Goal: Task Accomplishment & Management: Complete application form

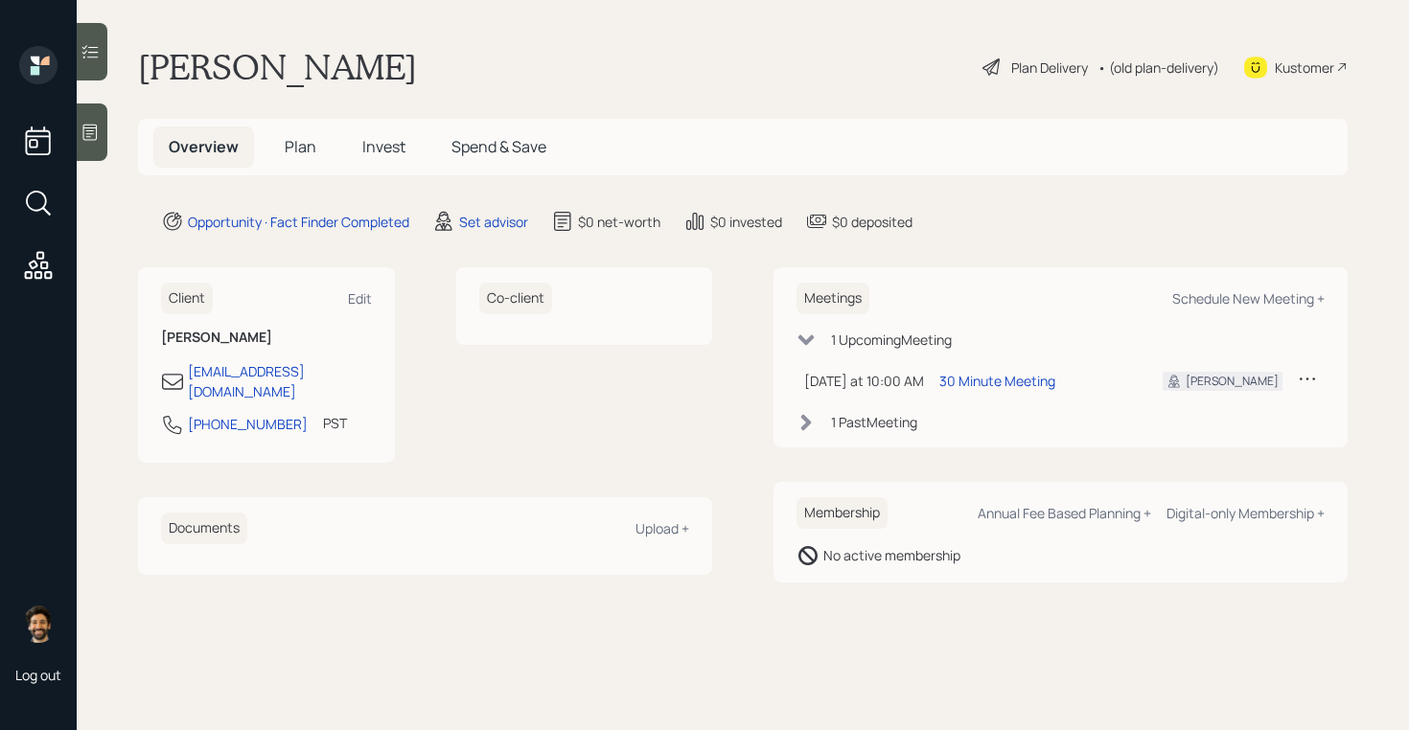
click at [88, 136] on icon at bounding box center [90, 133] width 14 height 16
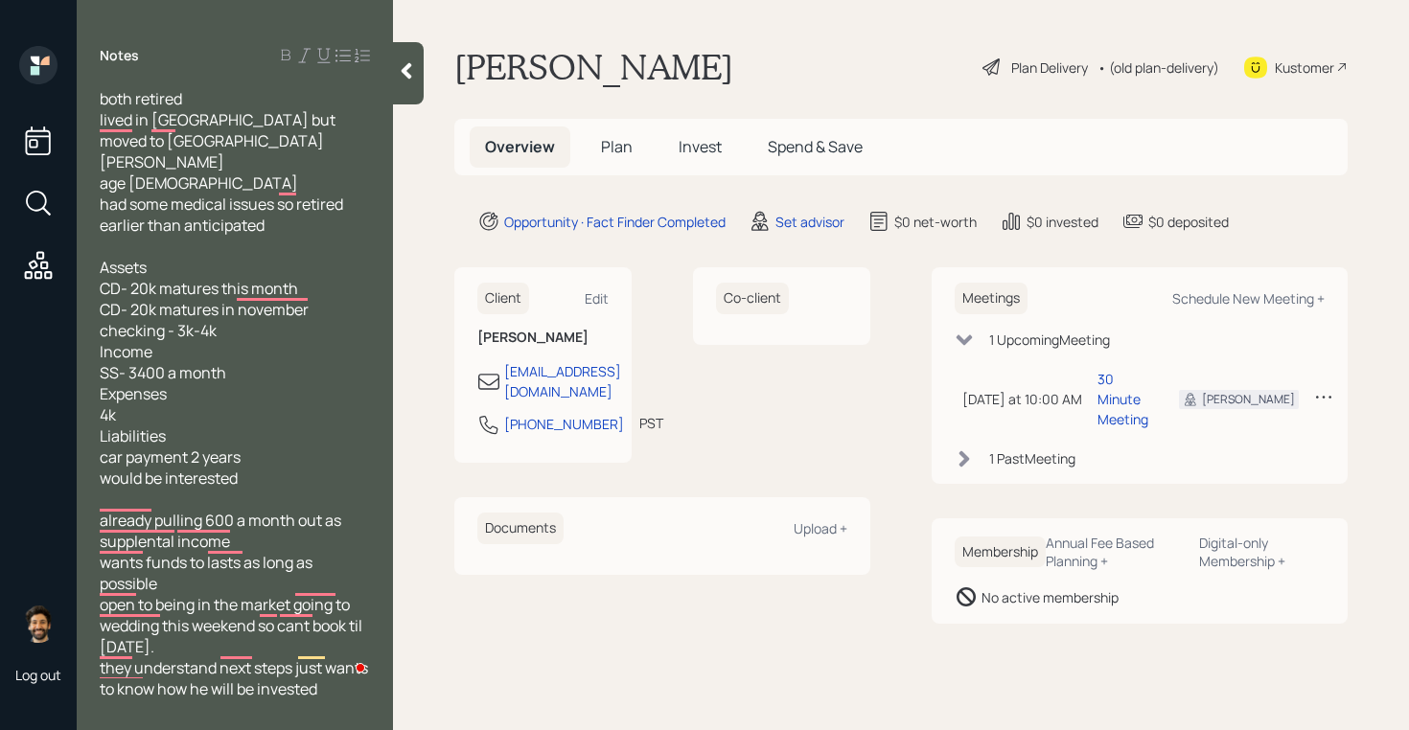
click at [620, 155] on span "Plan" at bounding box center [617, 146] width 32 height 21
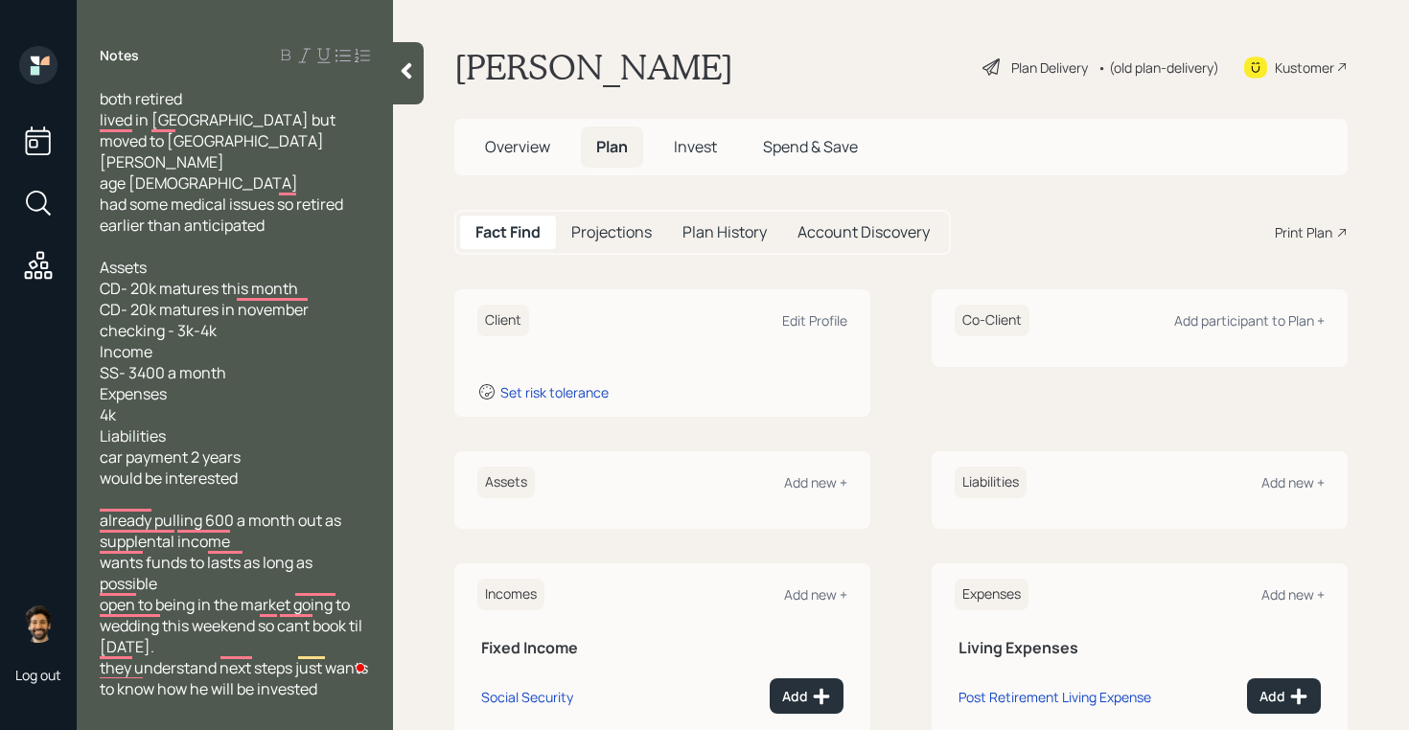
click at [516, 138] on span "Overview" at bounding box center [517, 146] width 65 height 21
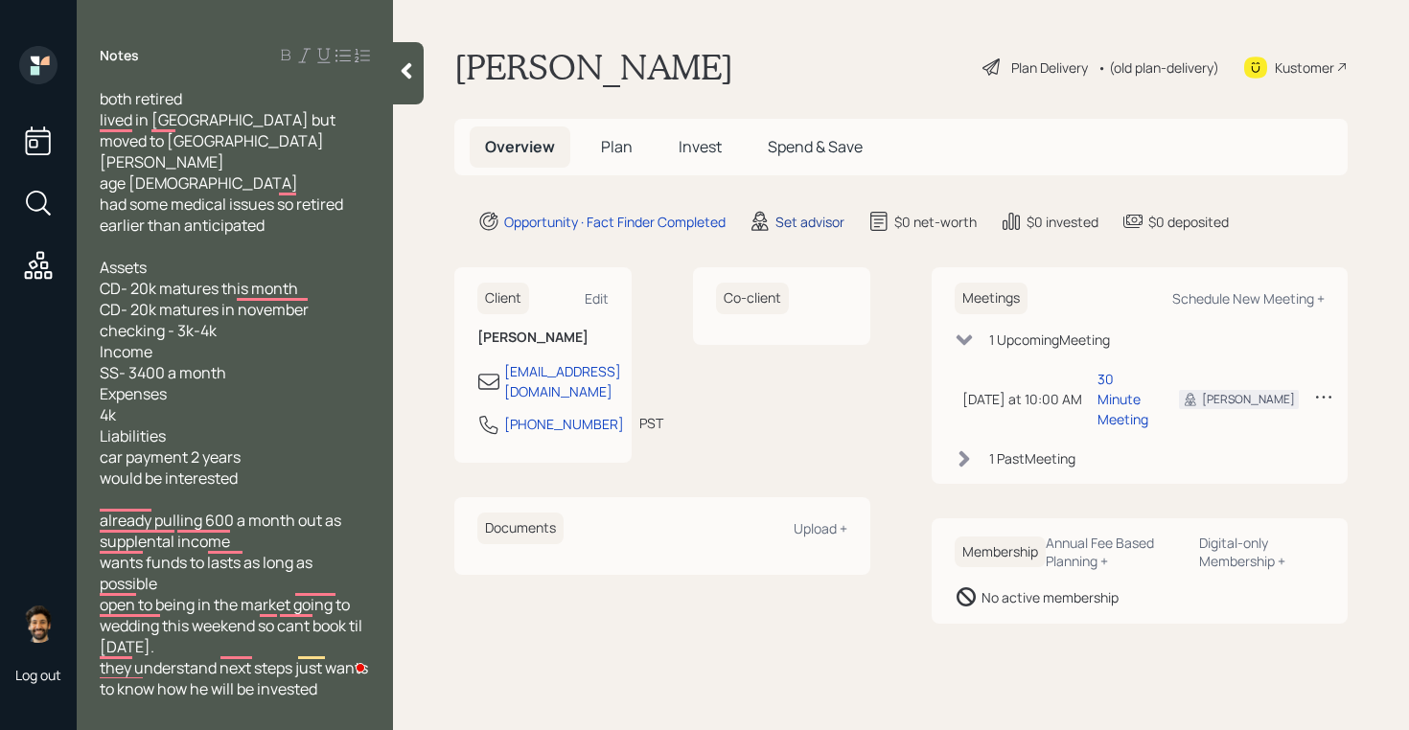
click at [816, 230] on div "Set advisor" at bounding box center [809, 222] width 69 height 20
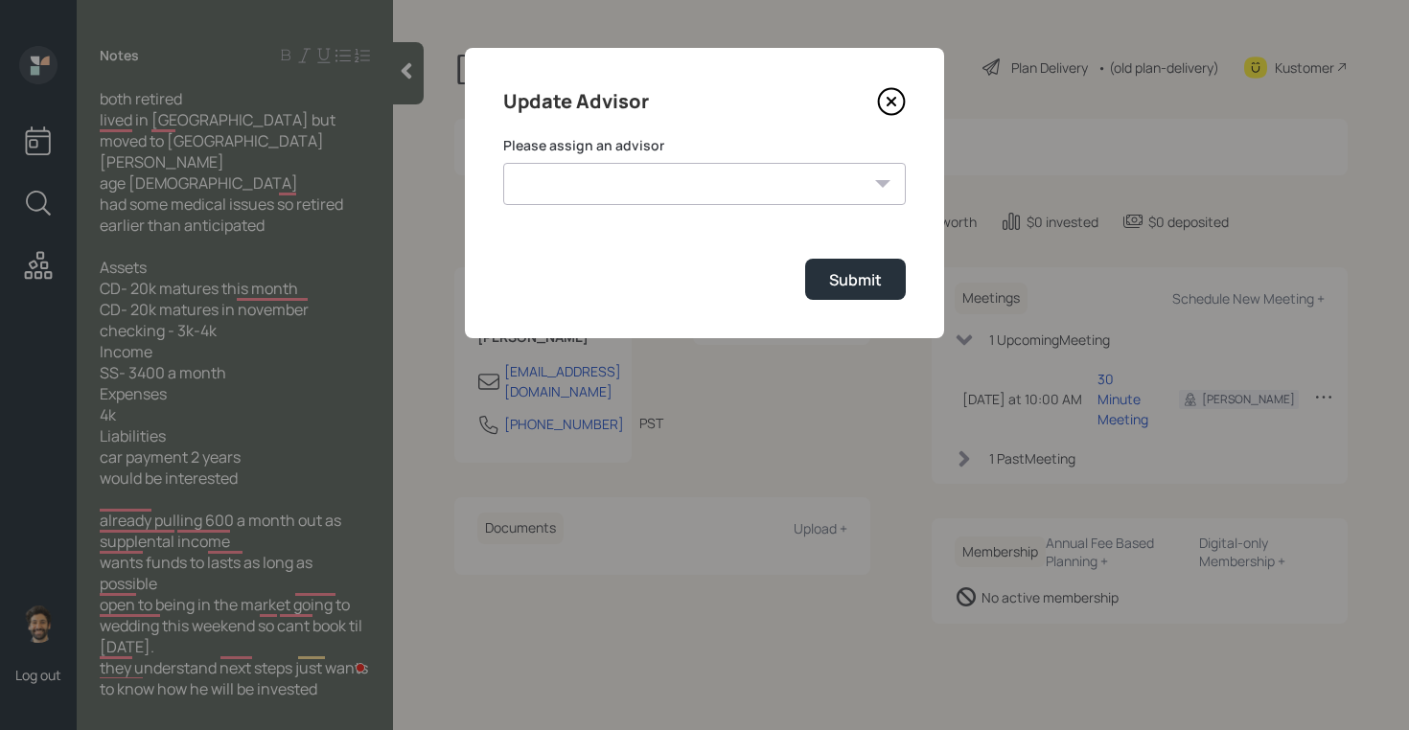
click at [733, 191] on select "[PERSON_NAME] [PERSON_NAME] [PERSON_NAME] [PERSON_NAME] End [PERSON_NAME] [PERS…" at bounding box center [704, 184] width 402 height 42
select select "f14b762f-c7c2-4b89-9227-8fa891345eea"
click at [503, 163] on select "[PERSON_NAME] [PERSON_NAME] [PERSON_NAME] [PERSON_NAME] End [PERSON_NAME] [PERS…" at bounding box center [704, 184] width 402 height 42
click at [849, 304] on div "Update Advisor Please assign an advisor [PERSON_NAME] [PERSON_NAME] [PERSON_NAM…" at bounding box center [704, 193] width 479 height 290
click at [837, 289] on div "Submit" at bounding box center [855, 279] width 53 height 21
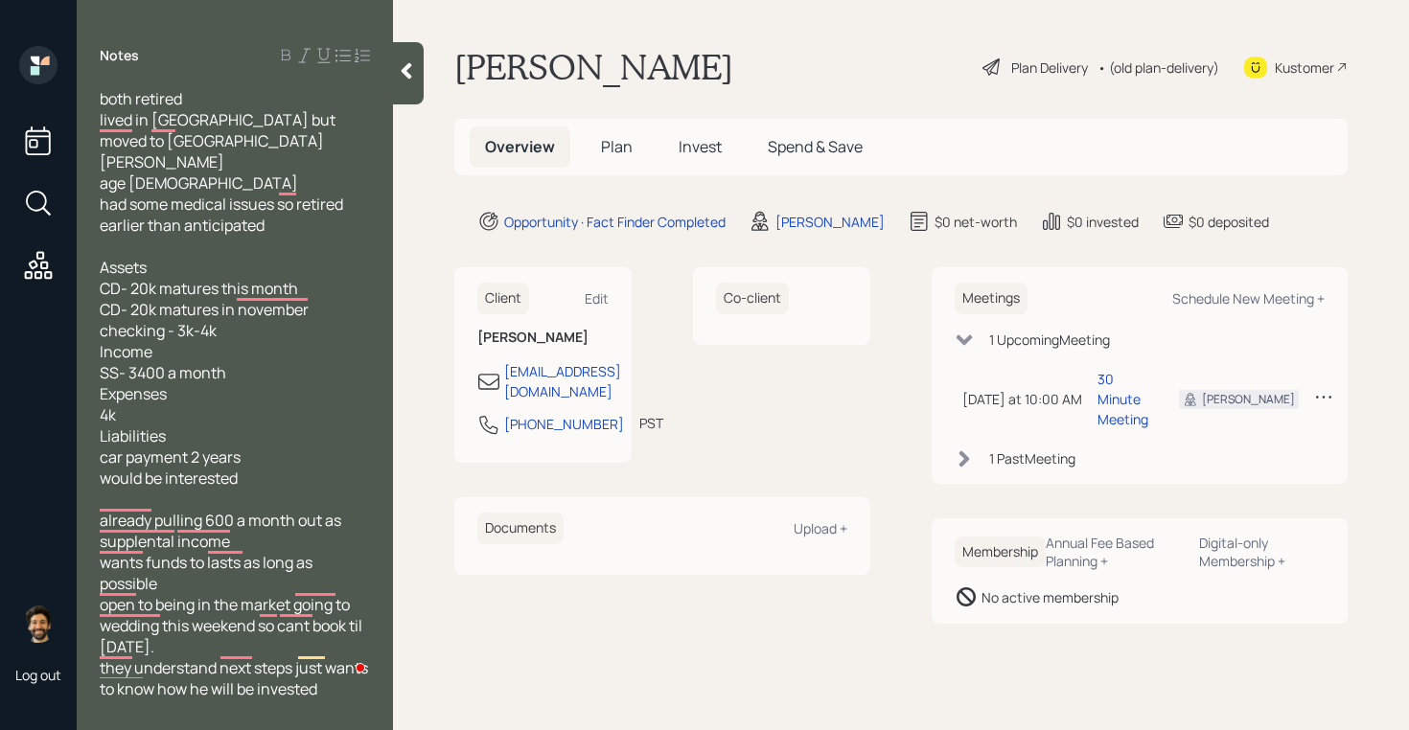
click at [619, 149] on span "Plan" at bounding box center [617, 146] width 32 height 21
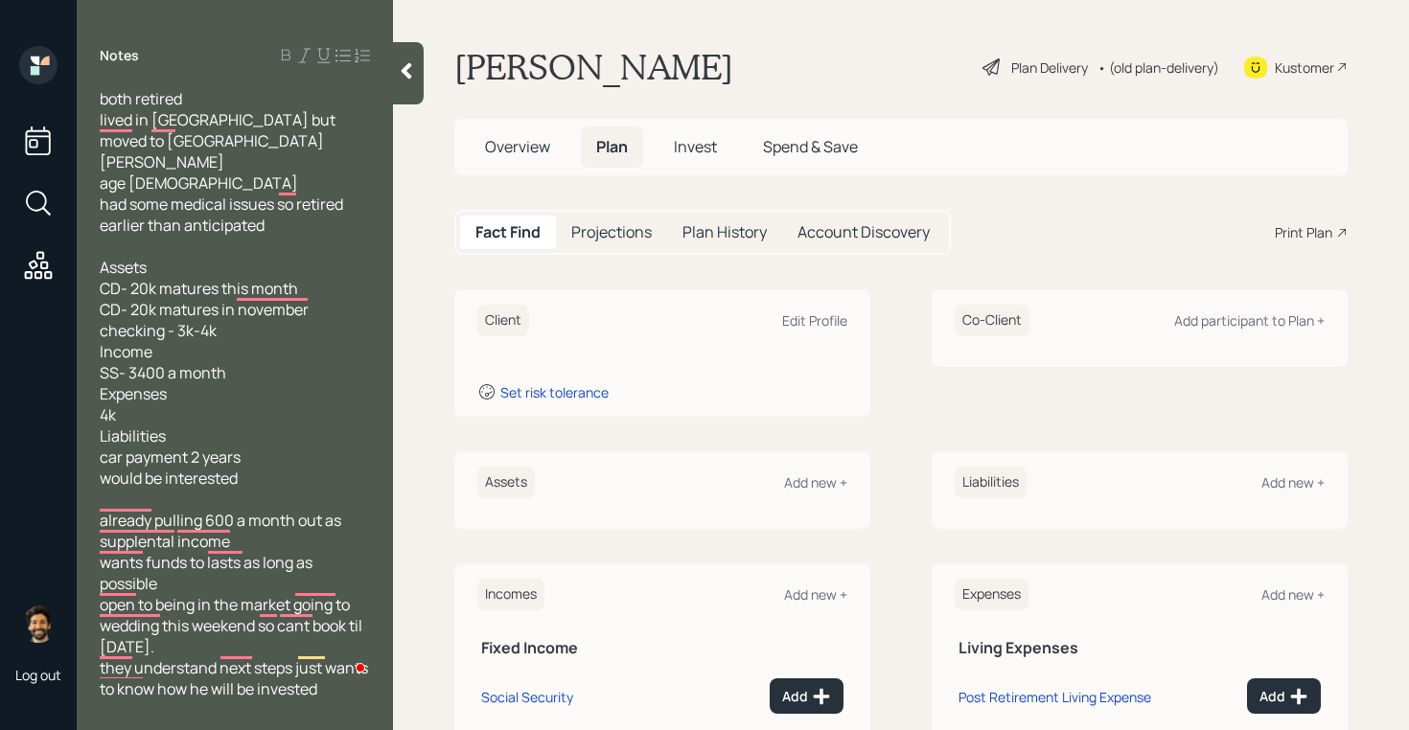
scroll to position [205, 0]
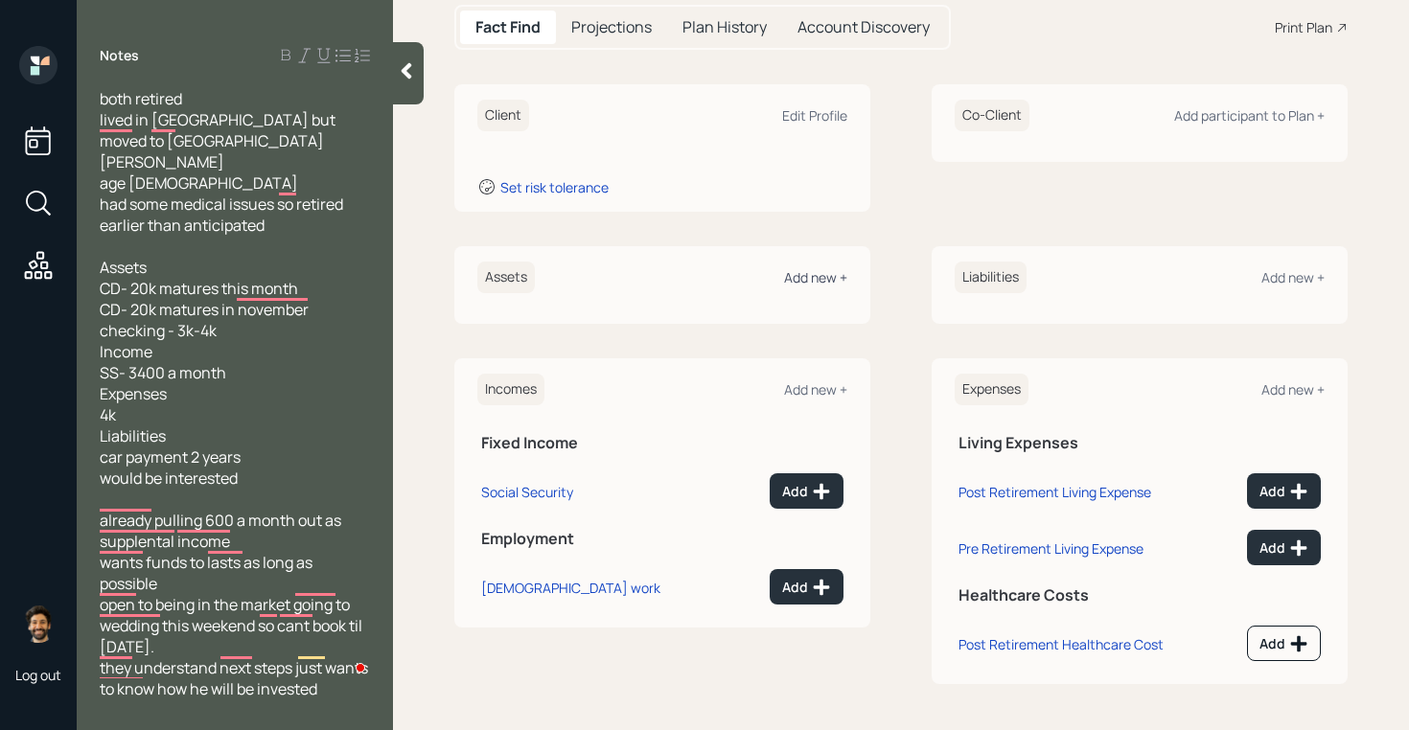
click at [811, 280] on div "Add new +" at bounding box center [815, 277] width 63 height 18
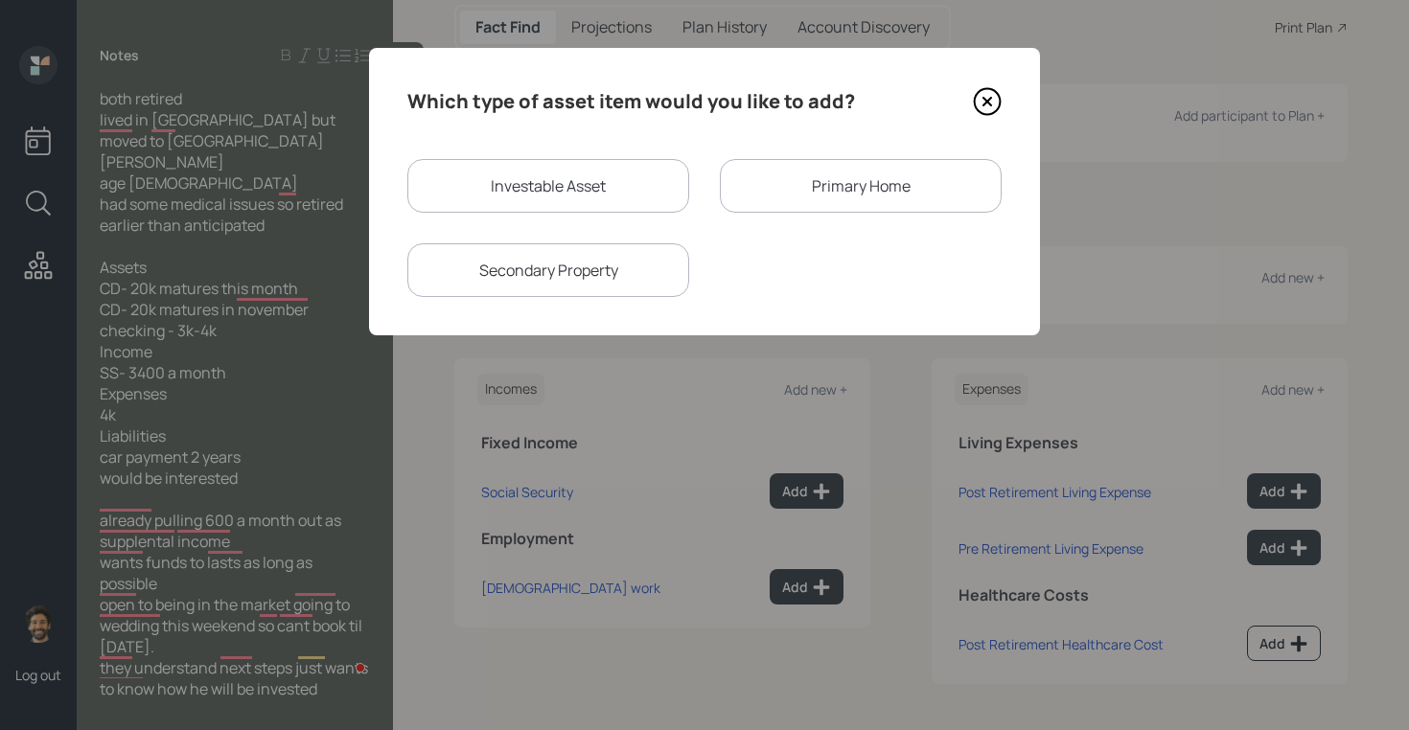
click at [503, 190] on div "Investable Asset" at bounding box center [548, 186] width 282 height 54
select select "taxable"
select select "balanced"
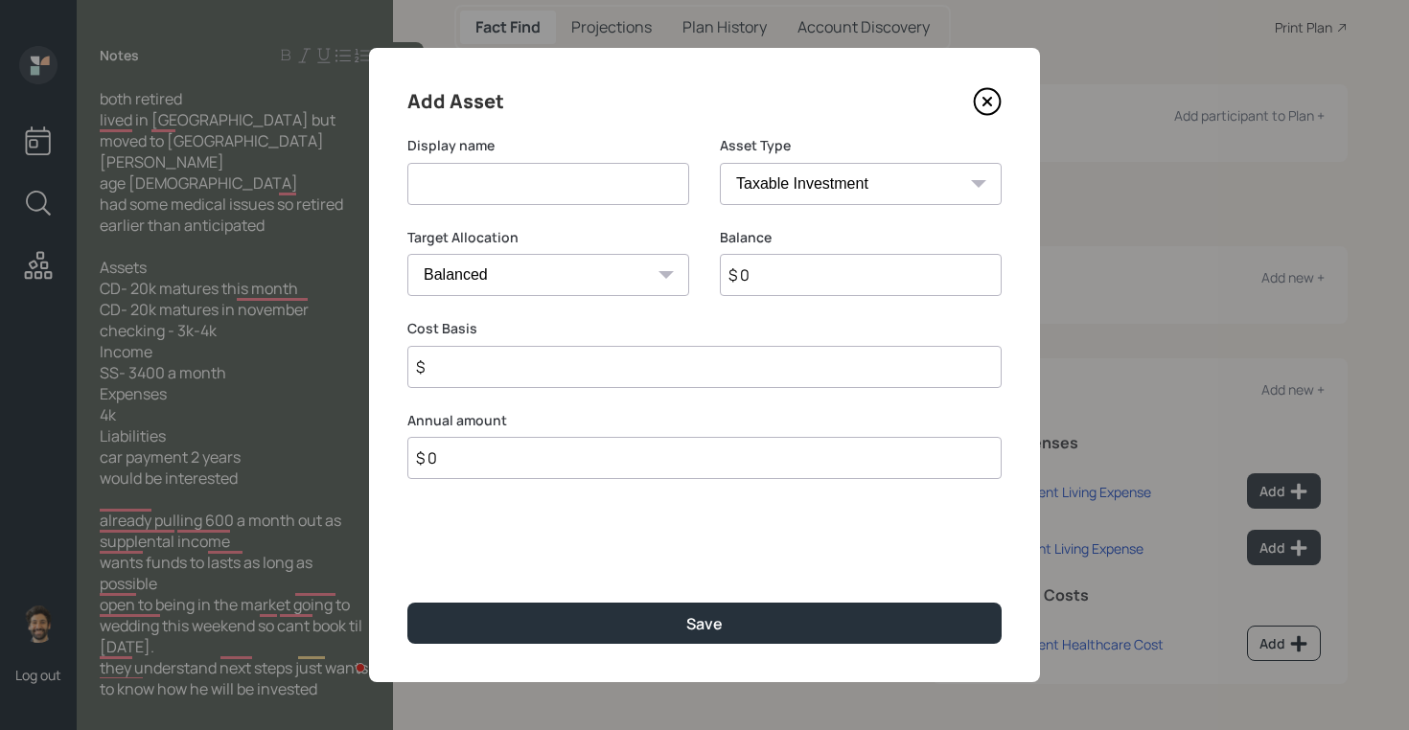
click at [497, 194] on input at bounding box center [548, 184] width 282 height 42
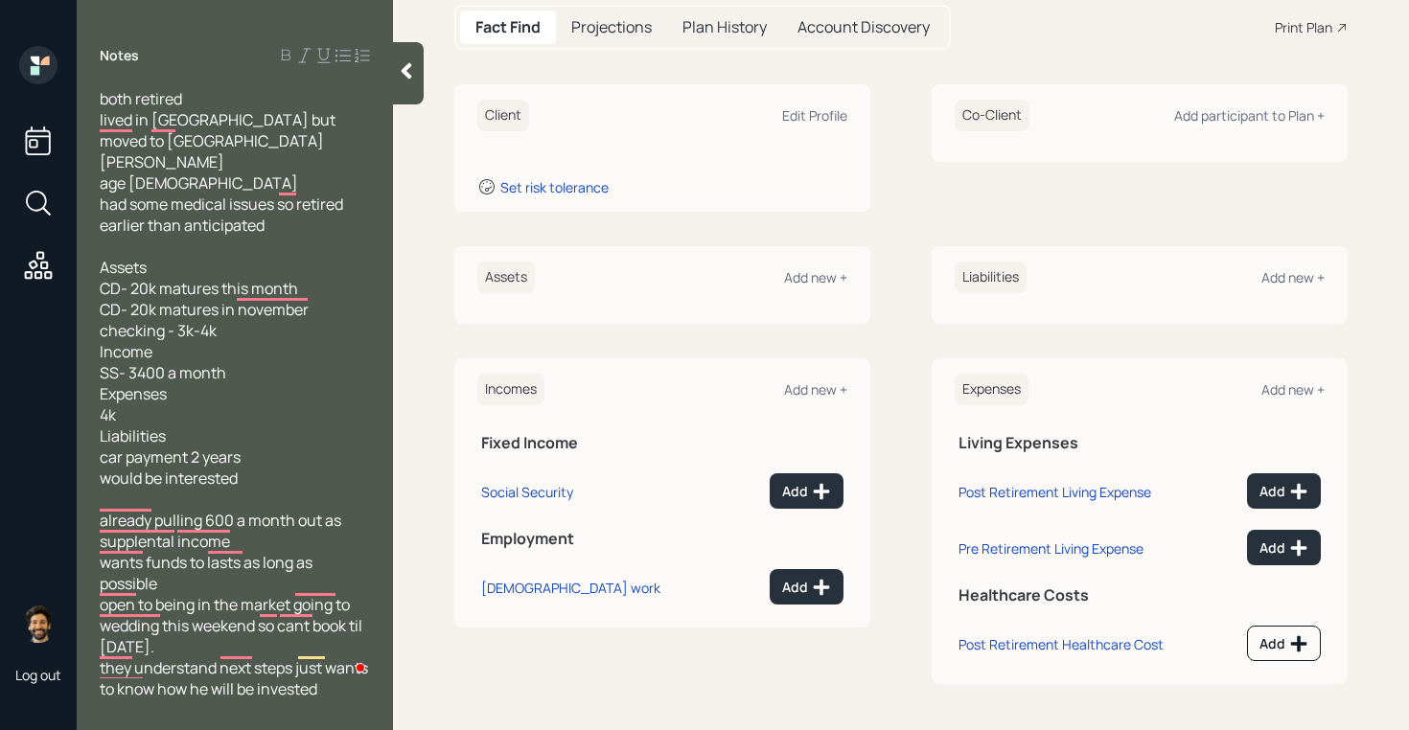
scroll to position [202, 0]
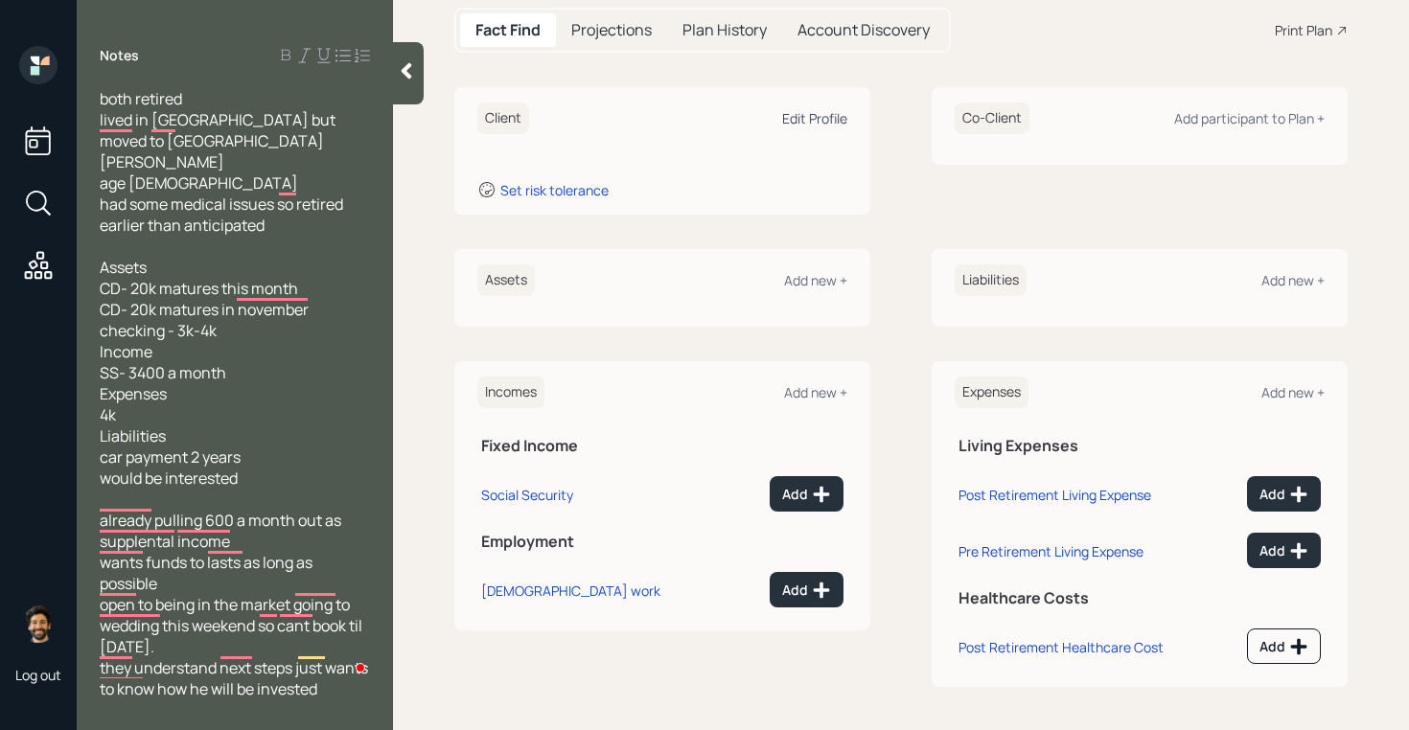
click at [795, 126] on div "Edit Profile" at bounding box center [814, 118] width 65 height 18
click at [813, 118] on div "Edit Profile" at bounding box center [814, 118] width 65 height 18
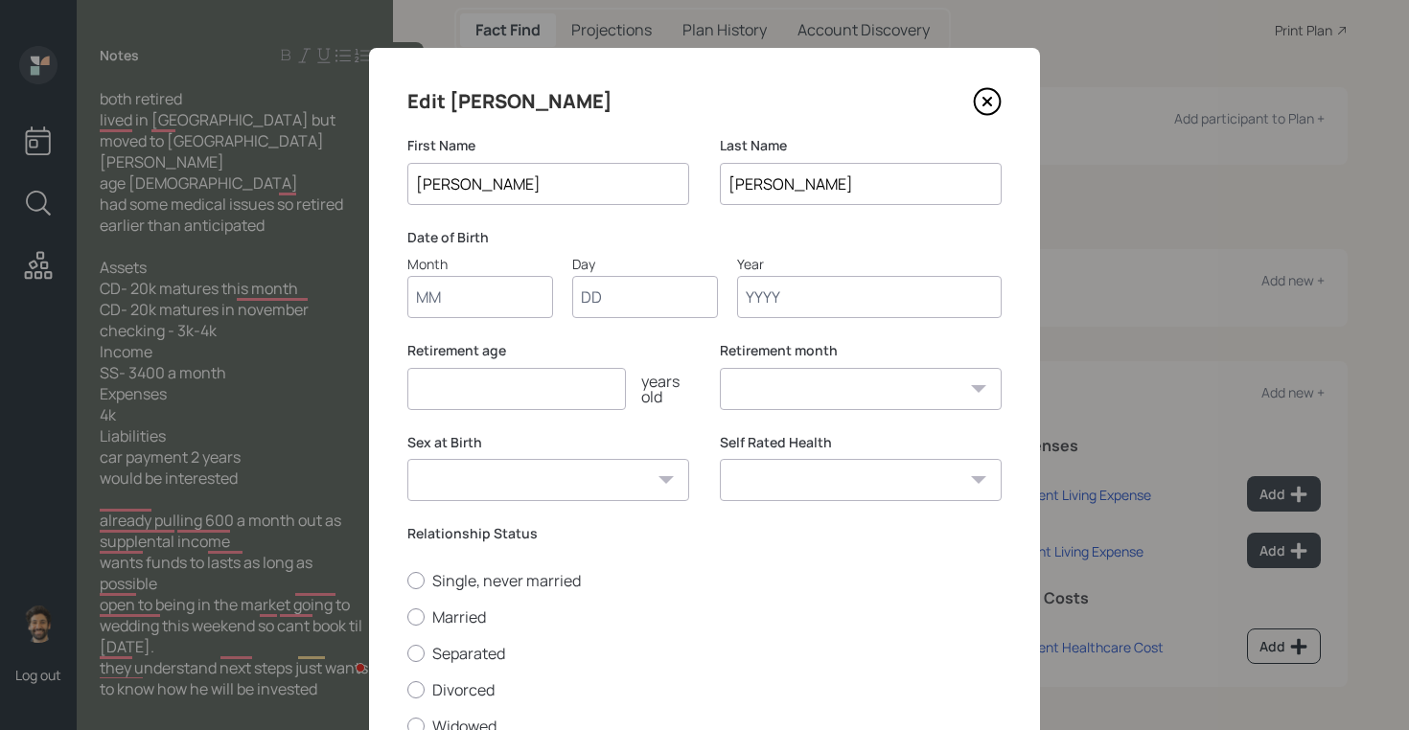
click at [487, 285] on input "Month" at bounding box center [480, 297] width 146 height 42
type input "01"
type input "1960"
select select "1"
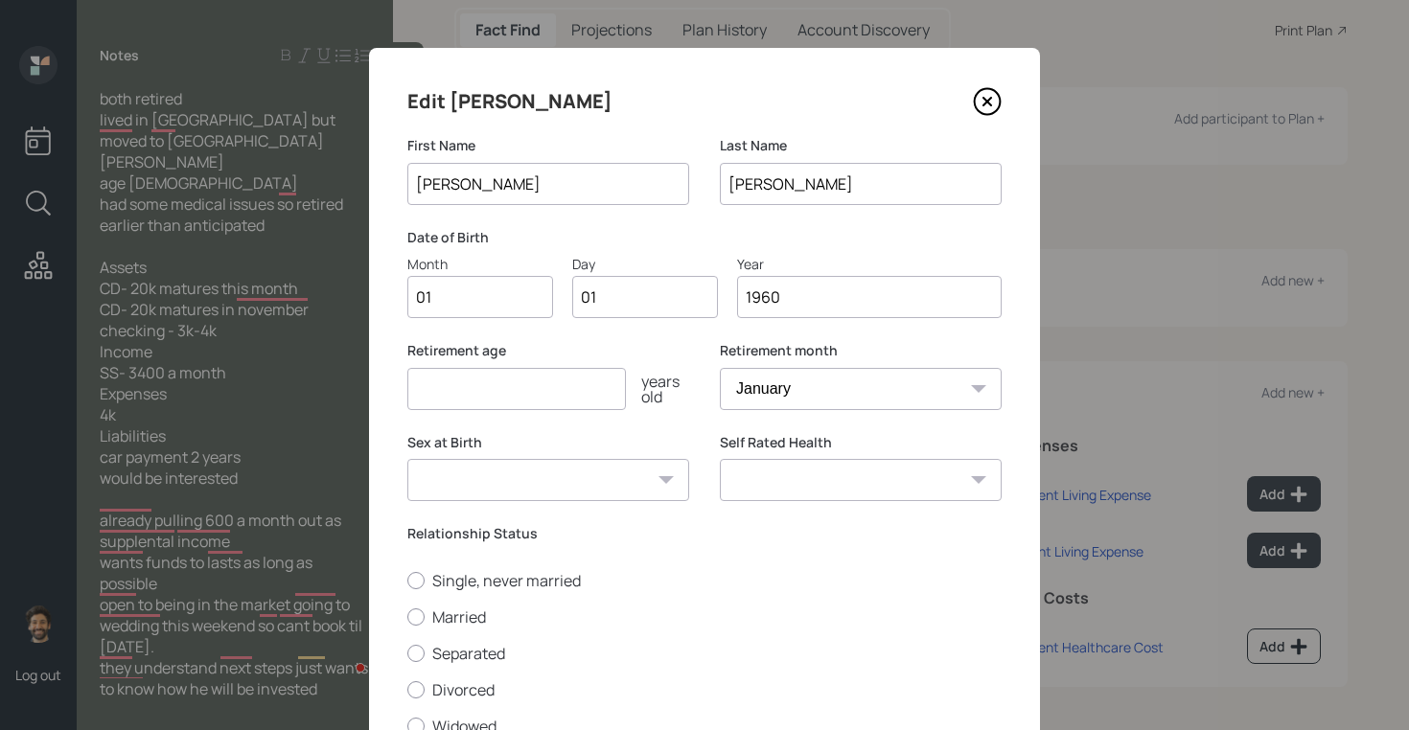
type input "1960"
click at [469, 379] on input "number" at bounding box center [516, 389] width 218 height 42
type input "60"
click at [425, 614] on label "Married" at bounding box center [704, 617] width 594 height 21
click at [407, 616] on input "Married" at bounding box center [406, 616] width 1 height 1
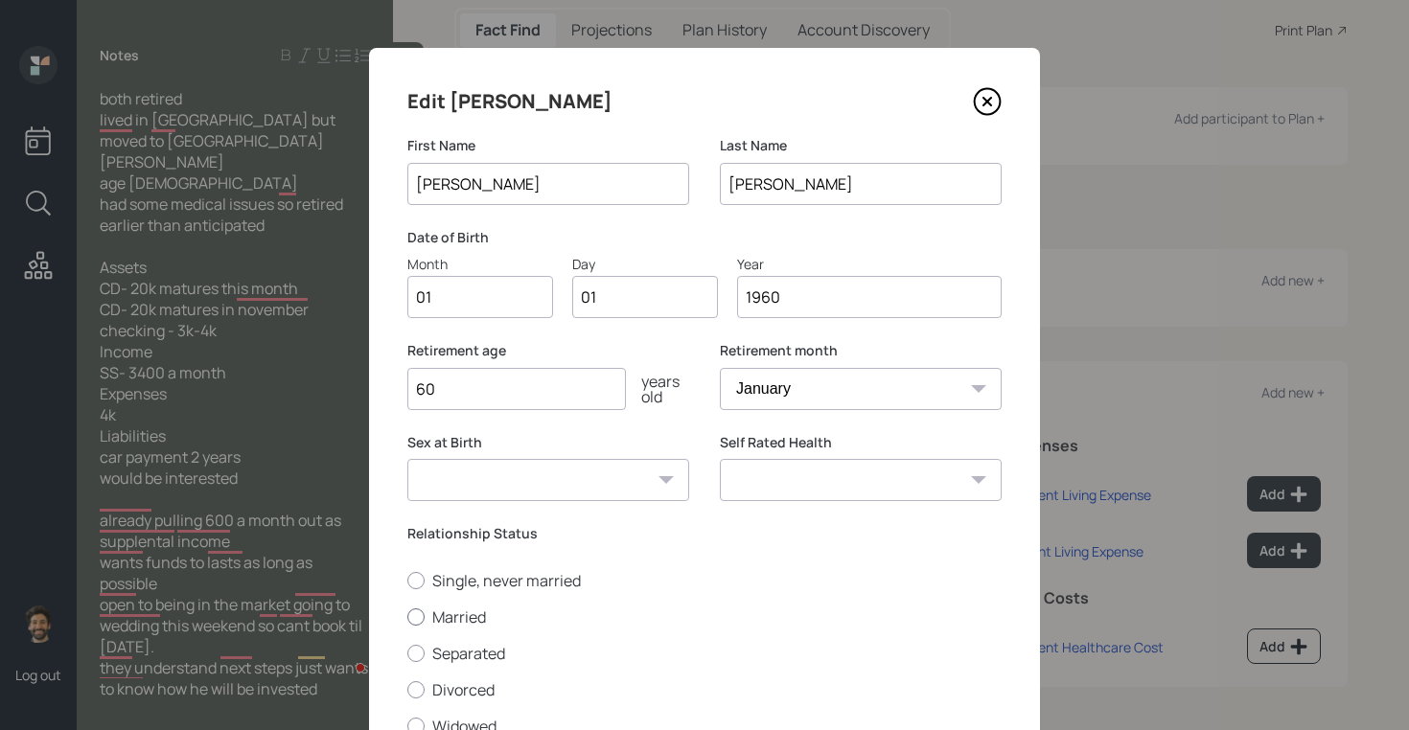
radio input "true"
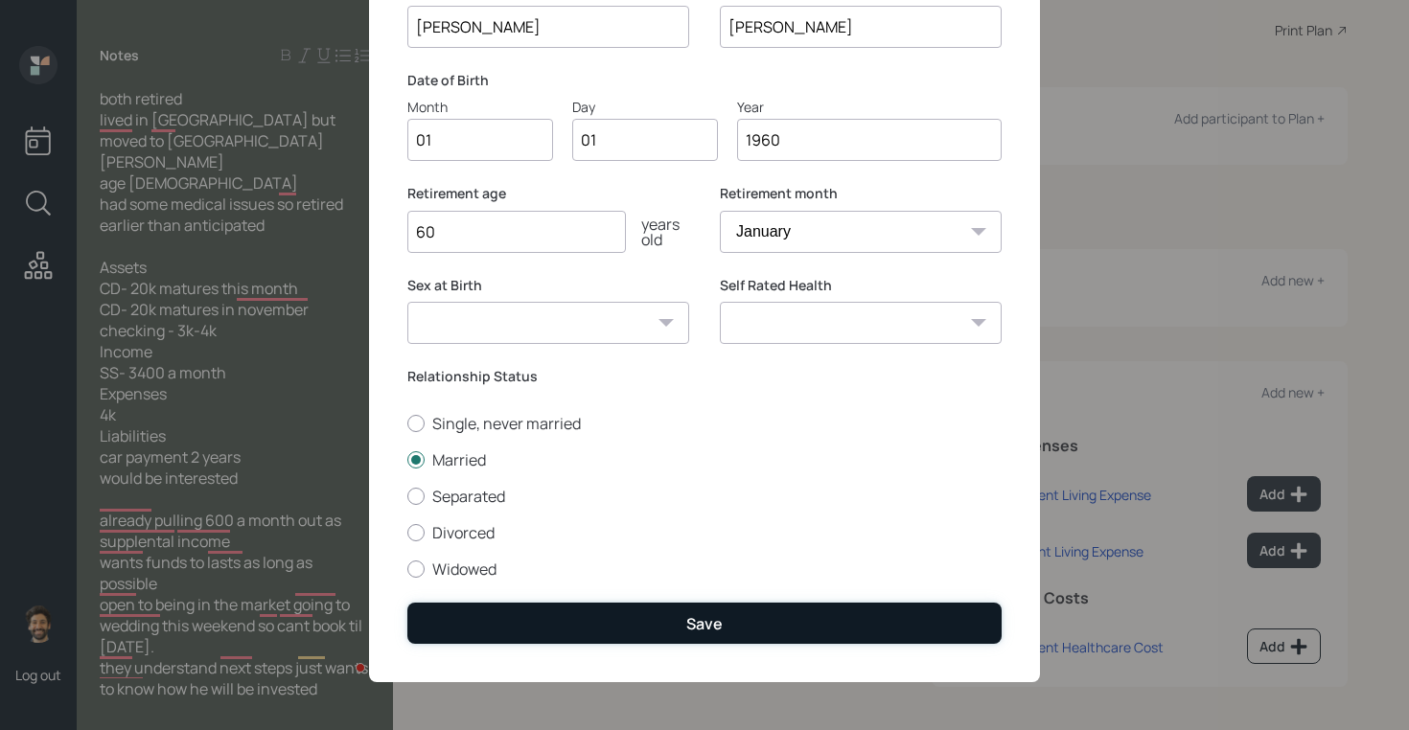
click at [494, 612] on button "Save" at bounding box center [704, 623] width 594 height 41
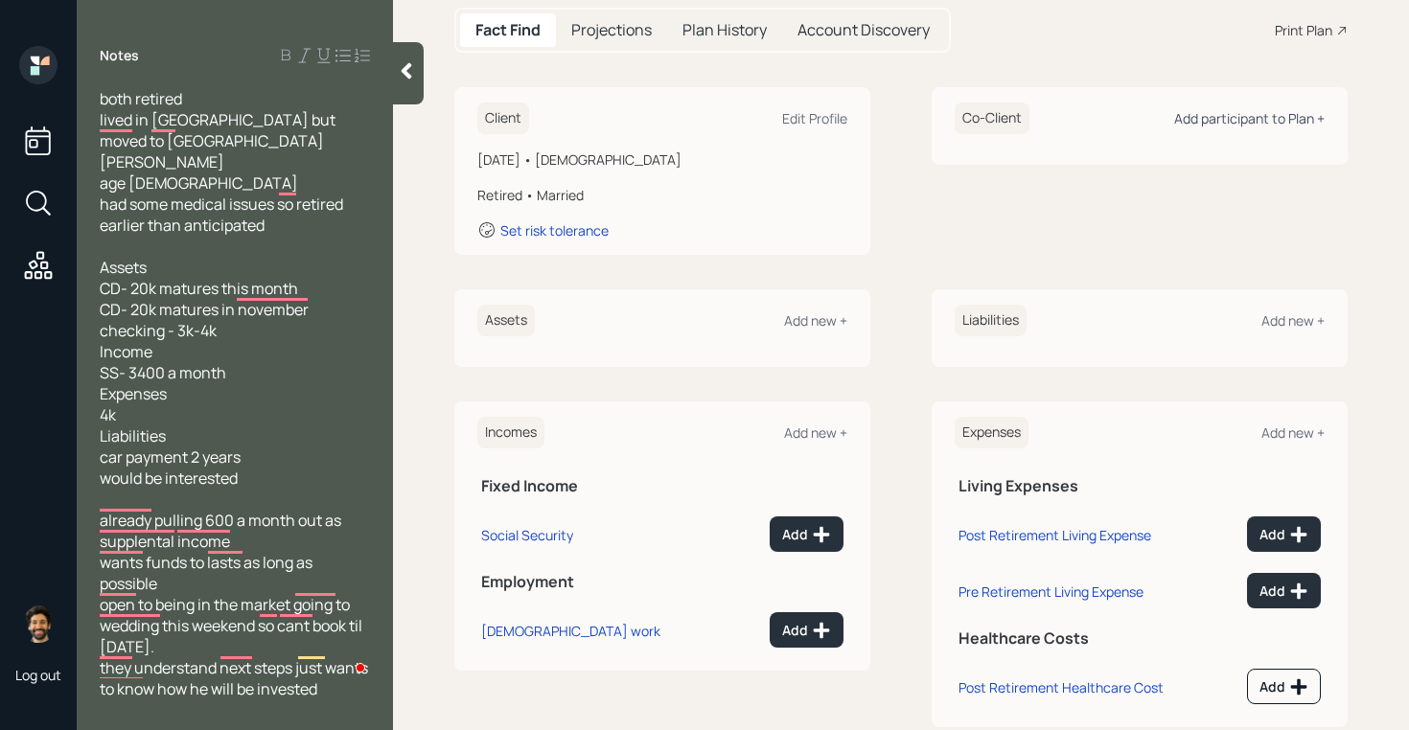
click at [1288, 113] on div "Add participant to Plan +" at bounding box center [1249, 118] width 150 height 18
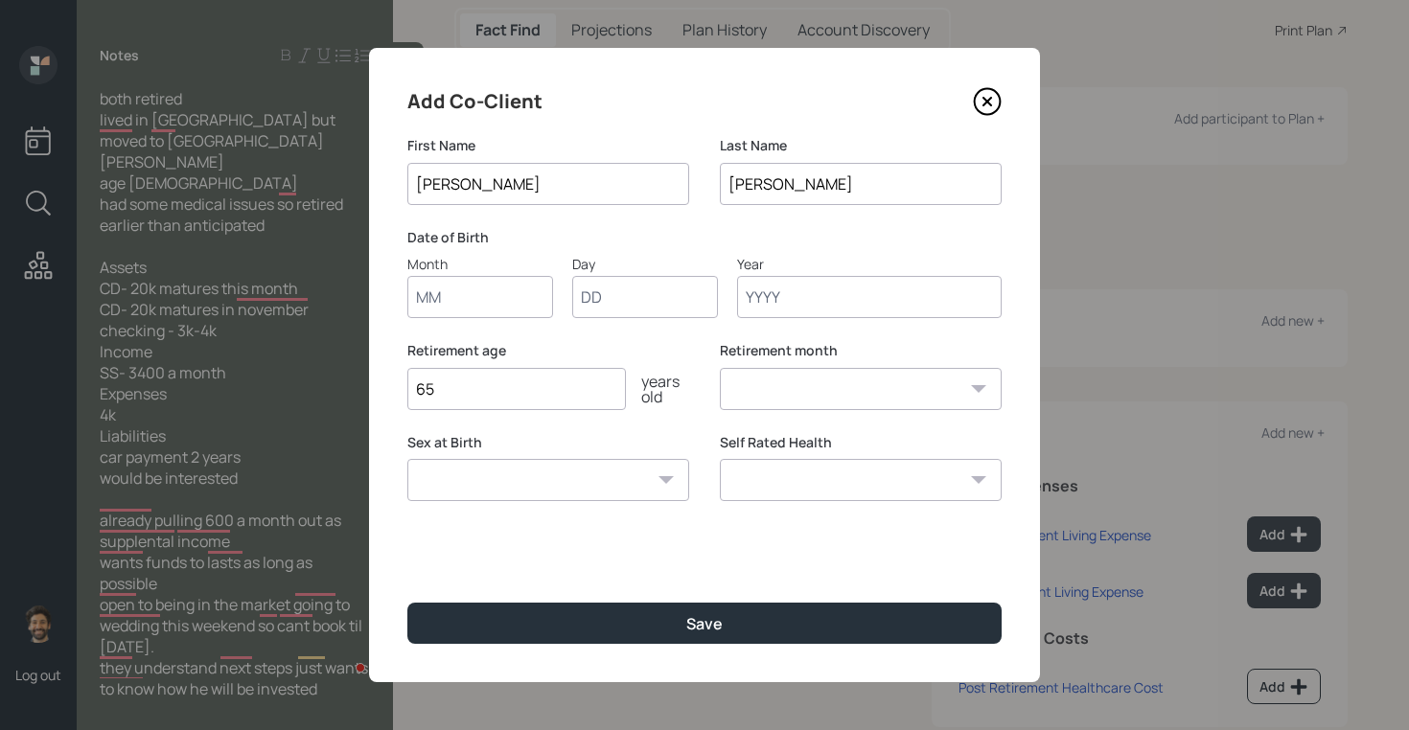
type input "[PERSON_NAME]"
click at [501, 298] on input "Month" at bounding box center [480, 297] width 146 height 42
type input "01"
type input "1960"
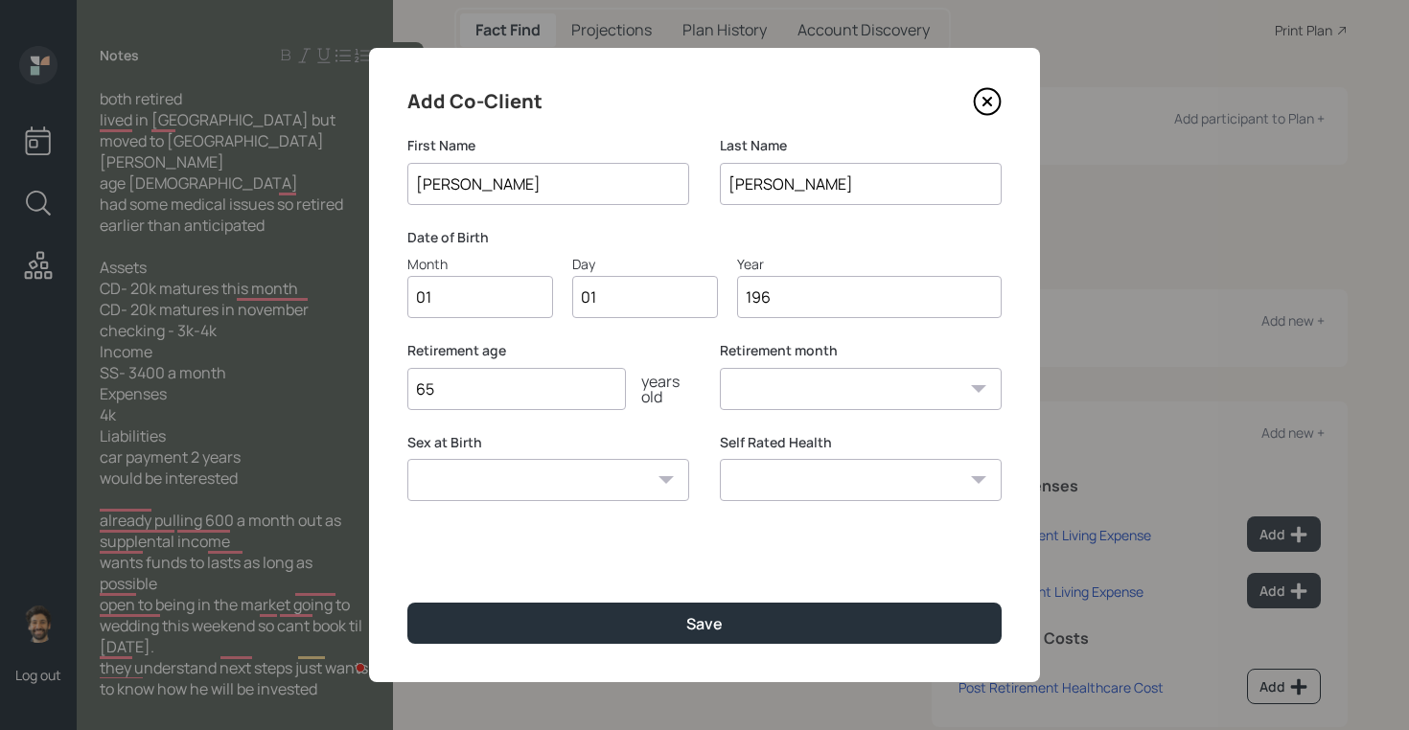
select select "1"
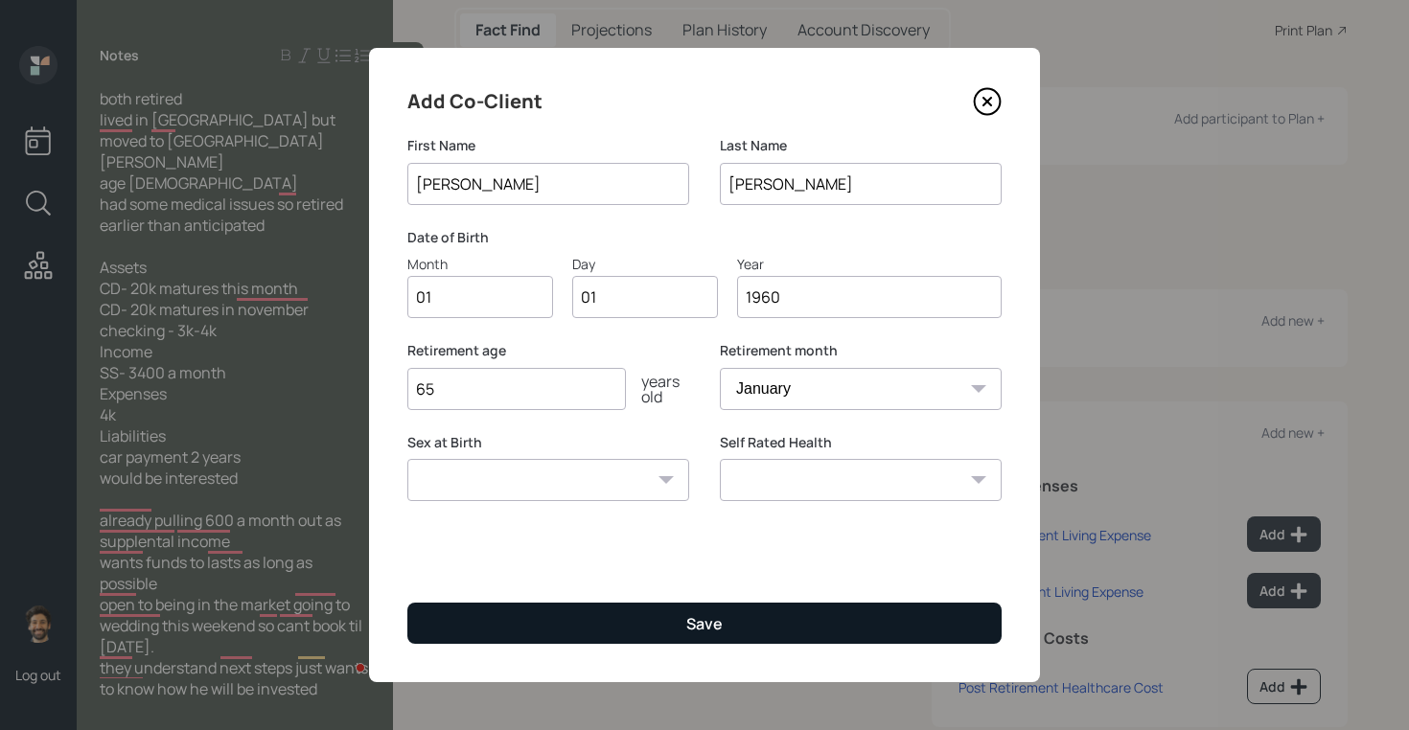
type input "1960"
click at [491, 632] on button "Save" at bounding box center [704, 623] width 594 height 41
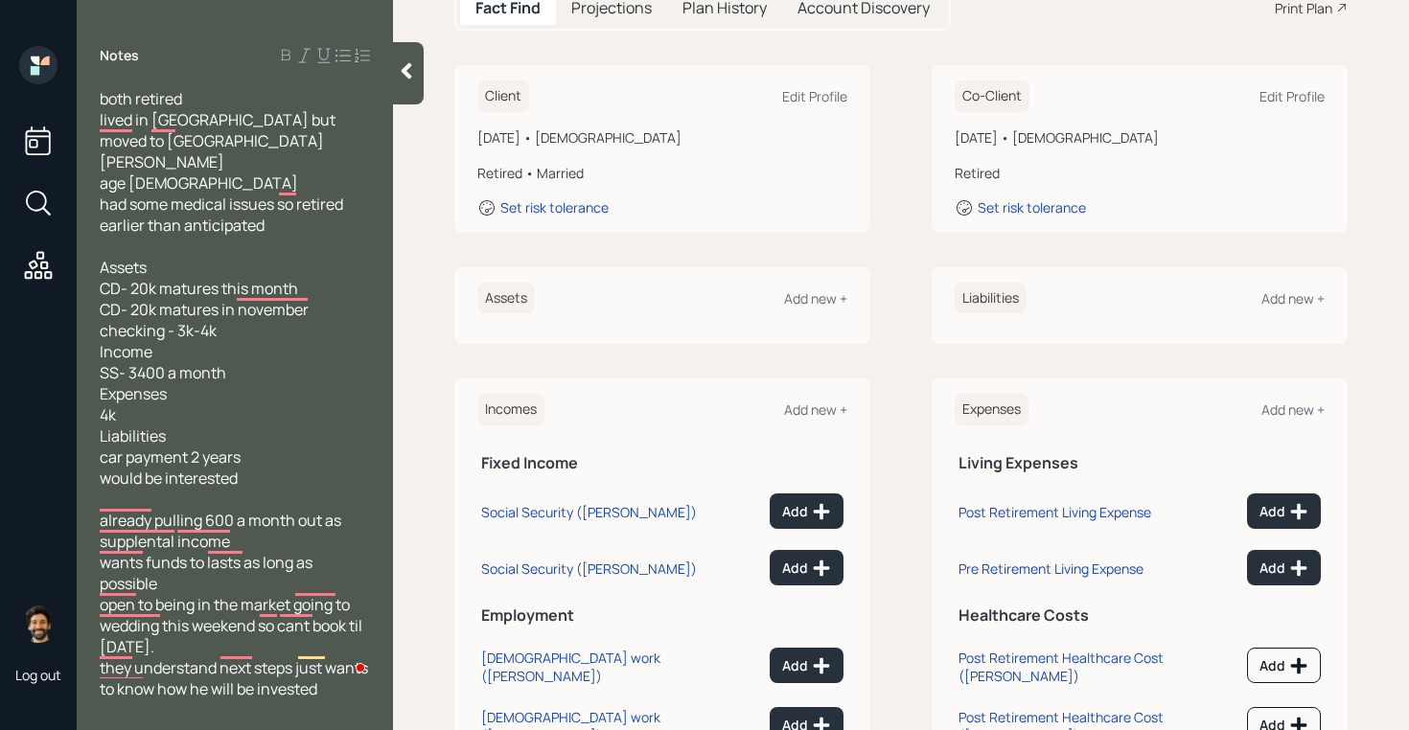
scroll to position [302, 0]
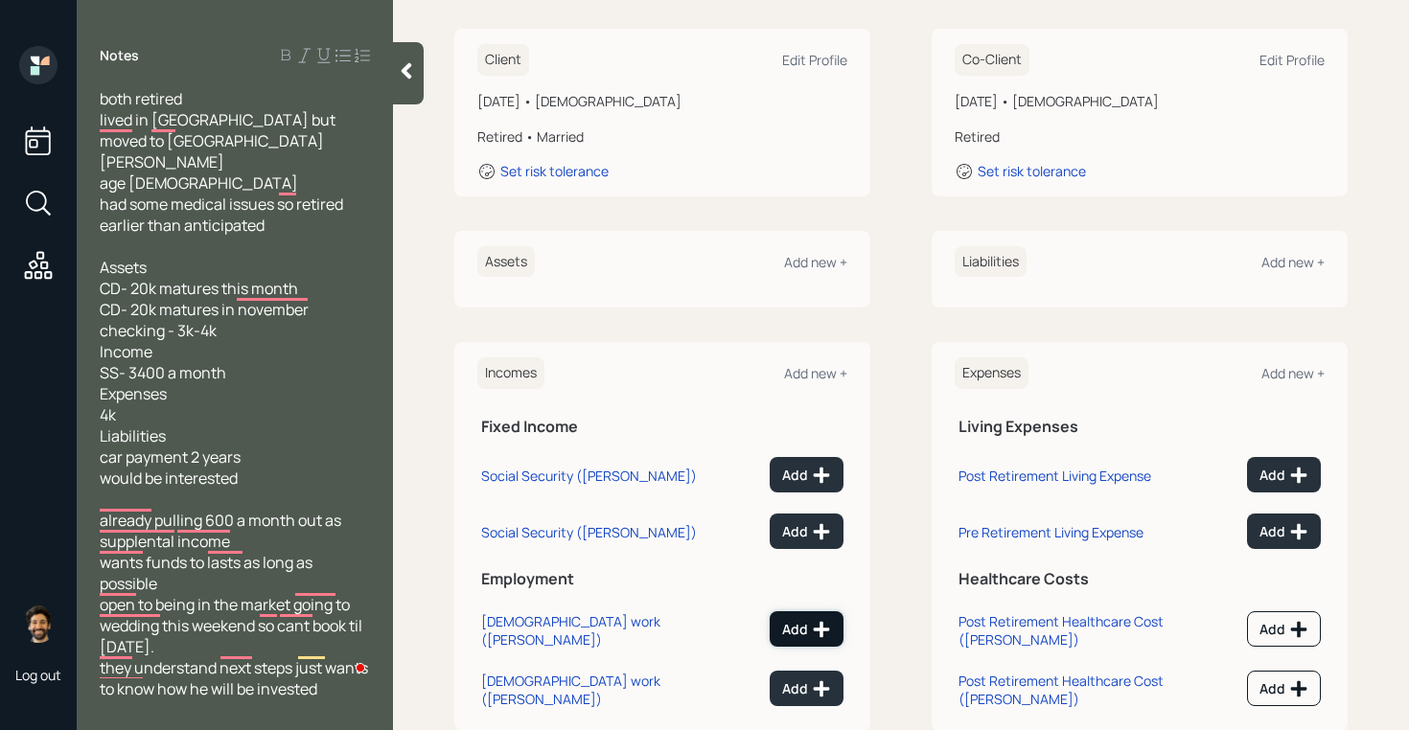
click at [806, 620] on div "Add" at bounding box center [806, 629] width 49 height 19
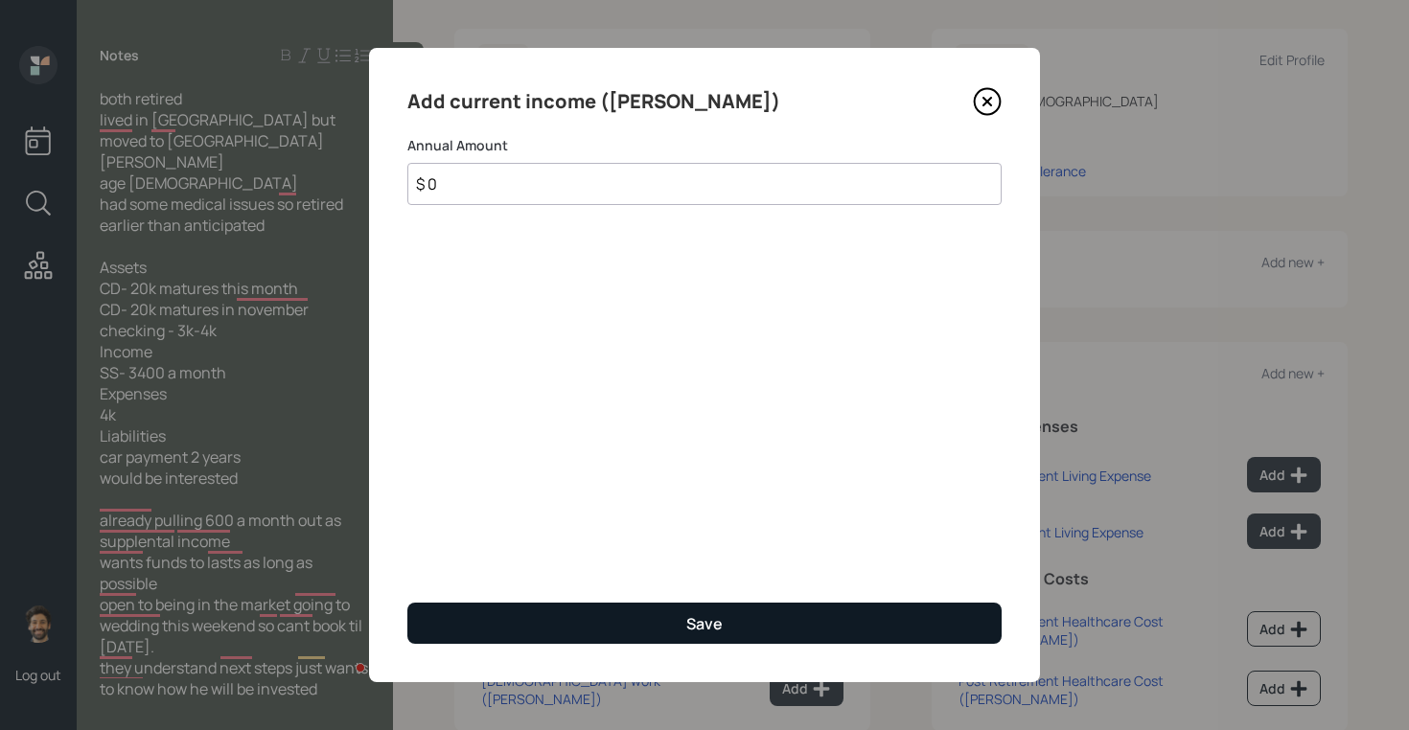
type input "$ 0"
click at [695, 625] on div "Save" at bounding box center [704, 623] width 36 height 21
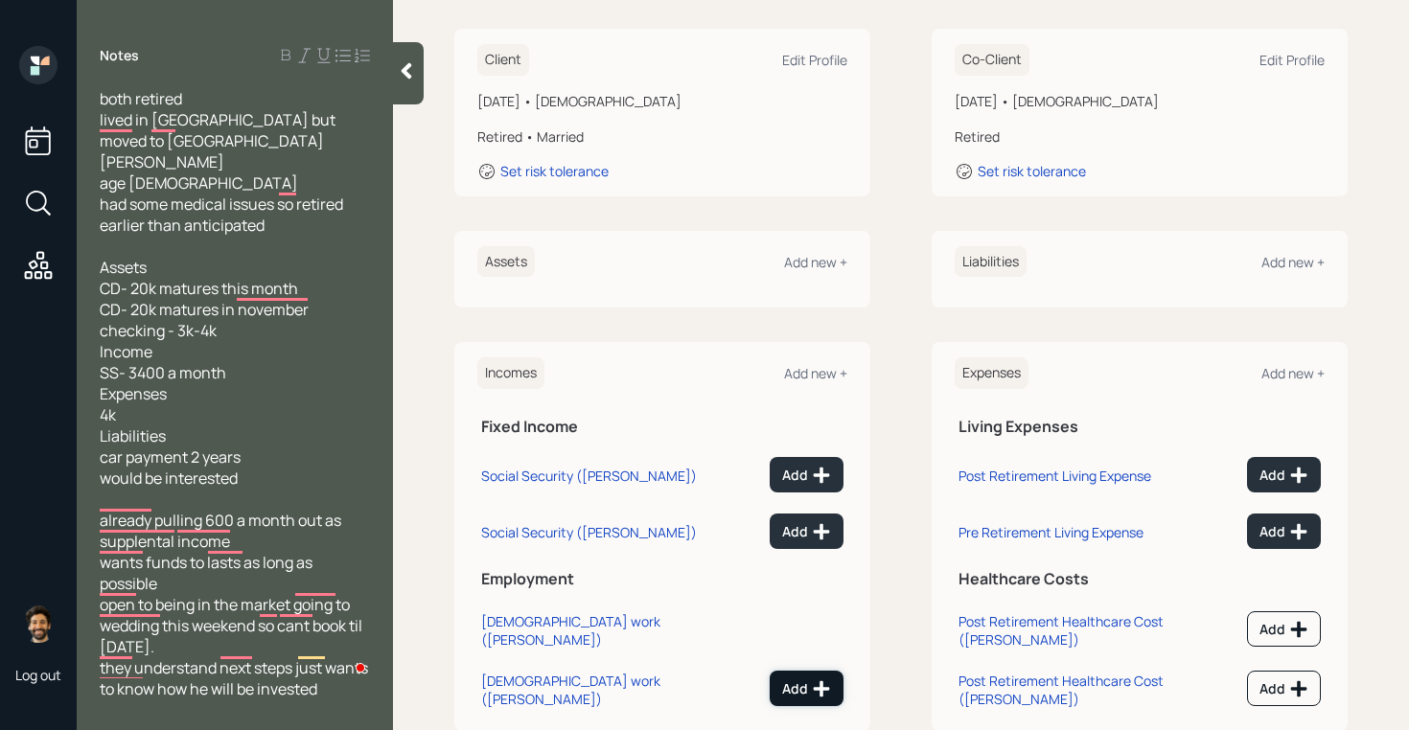
click at [791, 679] on div "Add" at bounding box center [806, 688] width 49 height 19
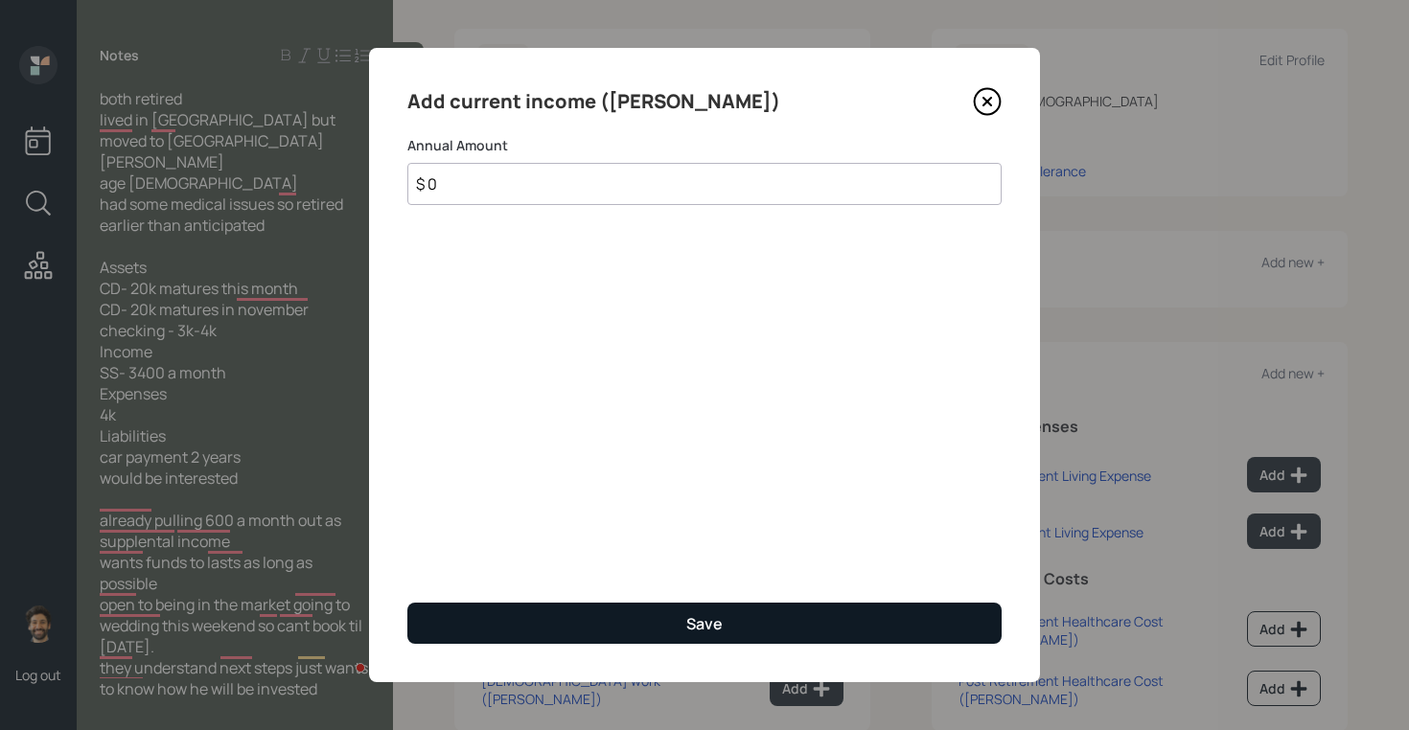
type input "$ 0"
click at [677, 620] on button "Save" at bounding box center [704, 623] width 594 height 41
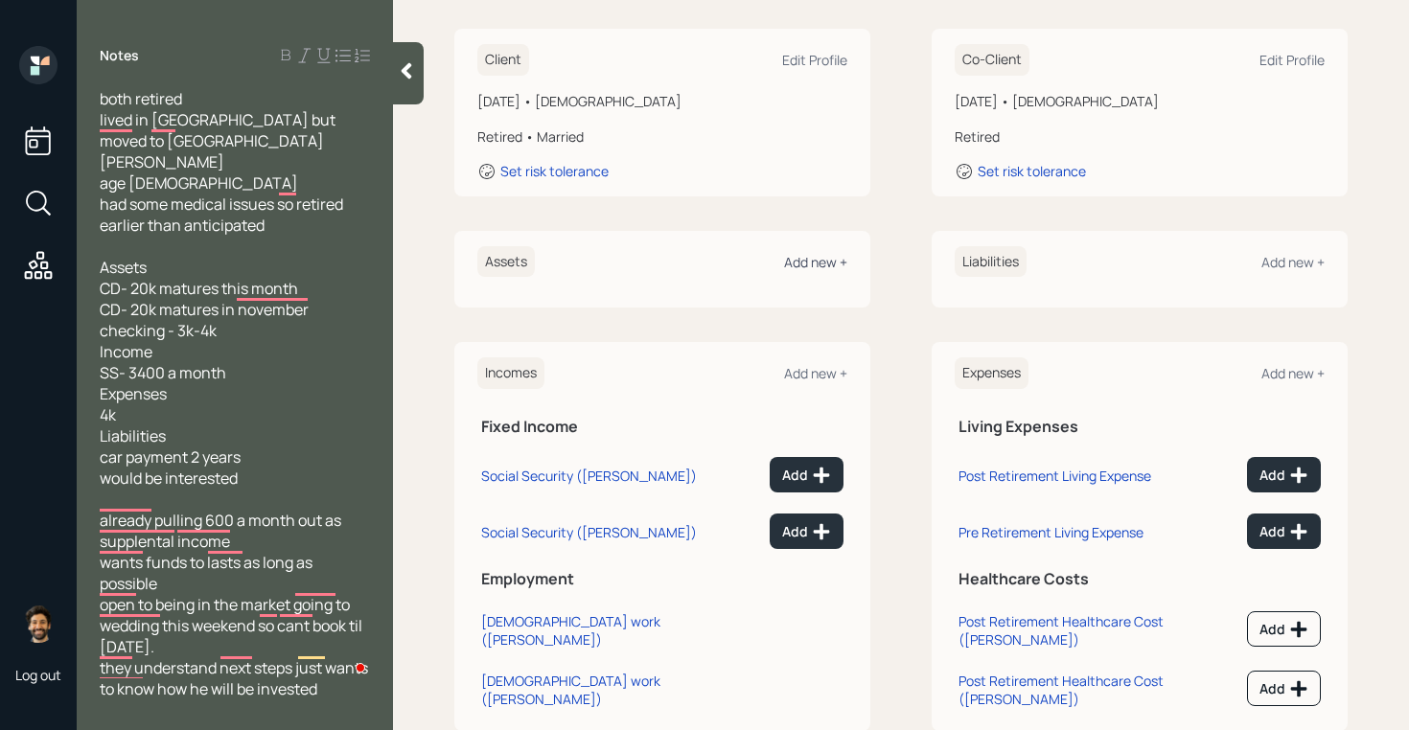
click at [802, 253] on div "Add new +" at bounding box center [815, 262] width 63 height 18
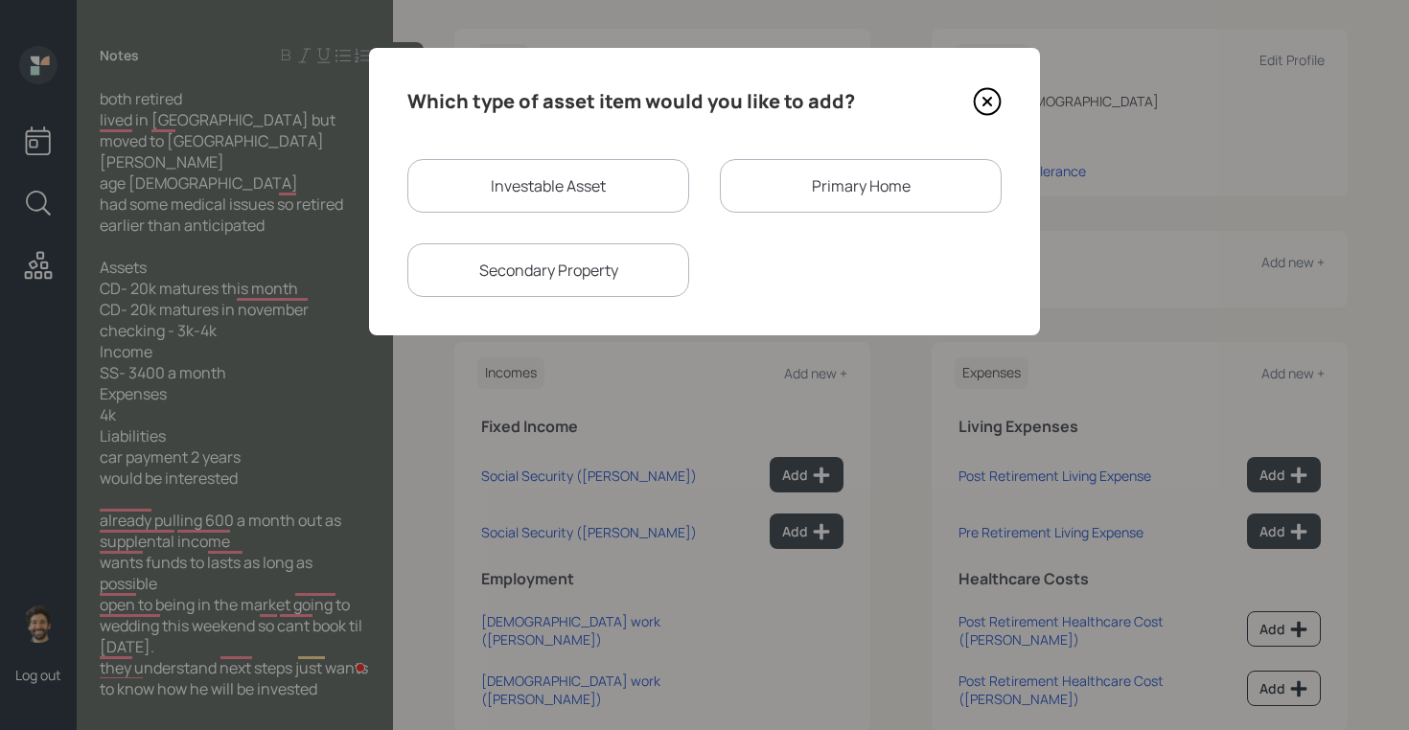
click at [523, 166] on div "Investable Asset" at bounding box center [548, 186] width 282 height 54
select select "taxable"
select select "balanced"
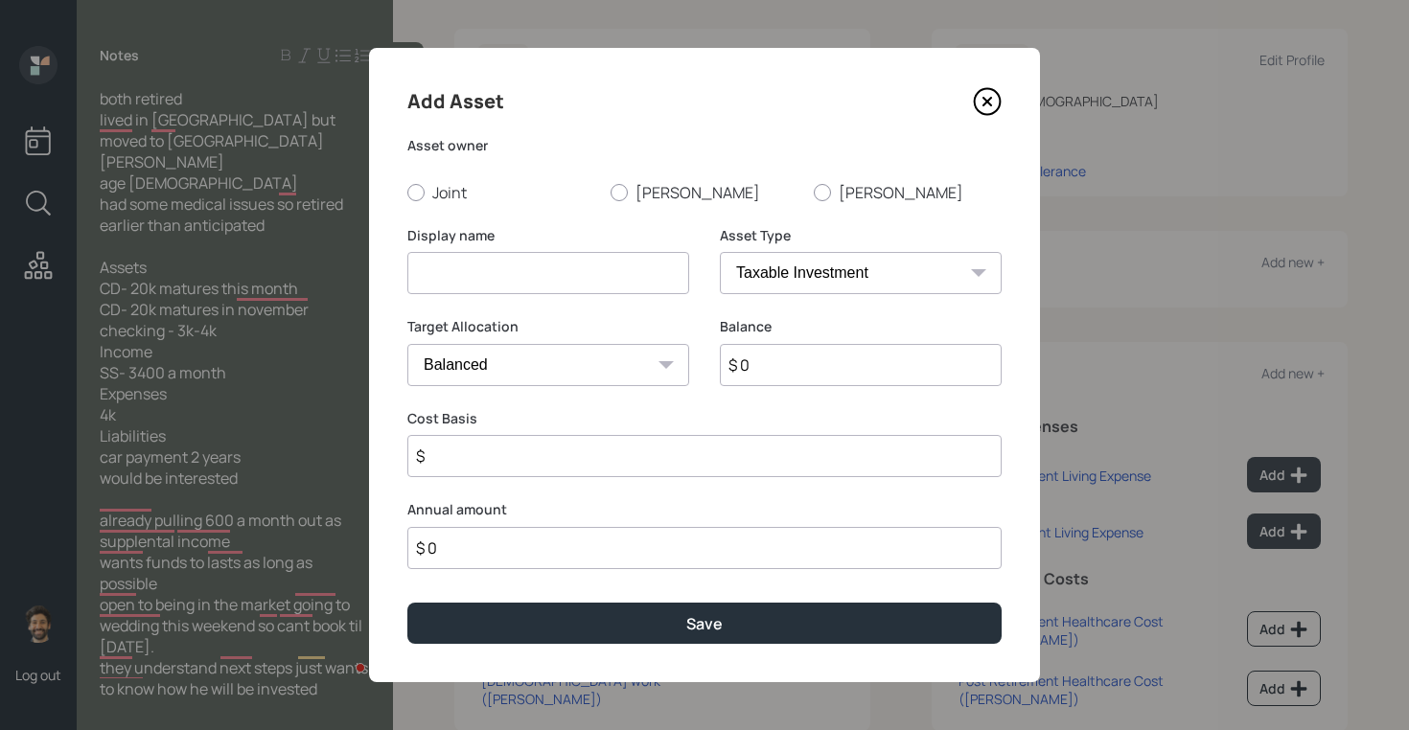
click at [447, 269] on input at bounding box center [548, 273] width 282 height 42
type input "Checking / Savings"
click at [795, 368] on input "$ 0" at bounding box center [861, 365] width 282 height 42
type input "$ 40,000"
click at [431, 201] on label "Joint" at bounding box center [501, 192] width 188 height 21
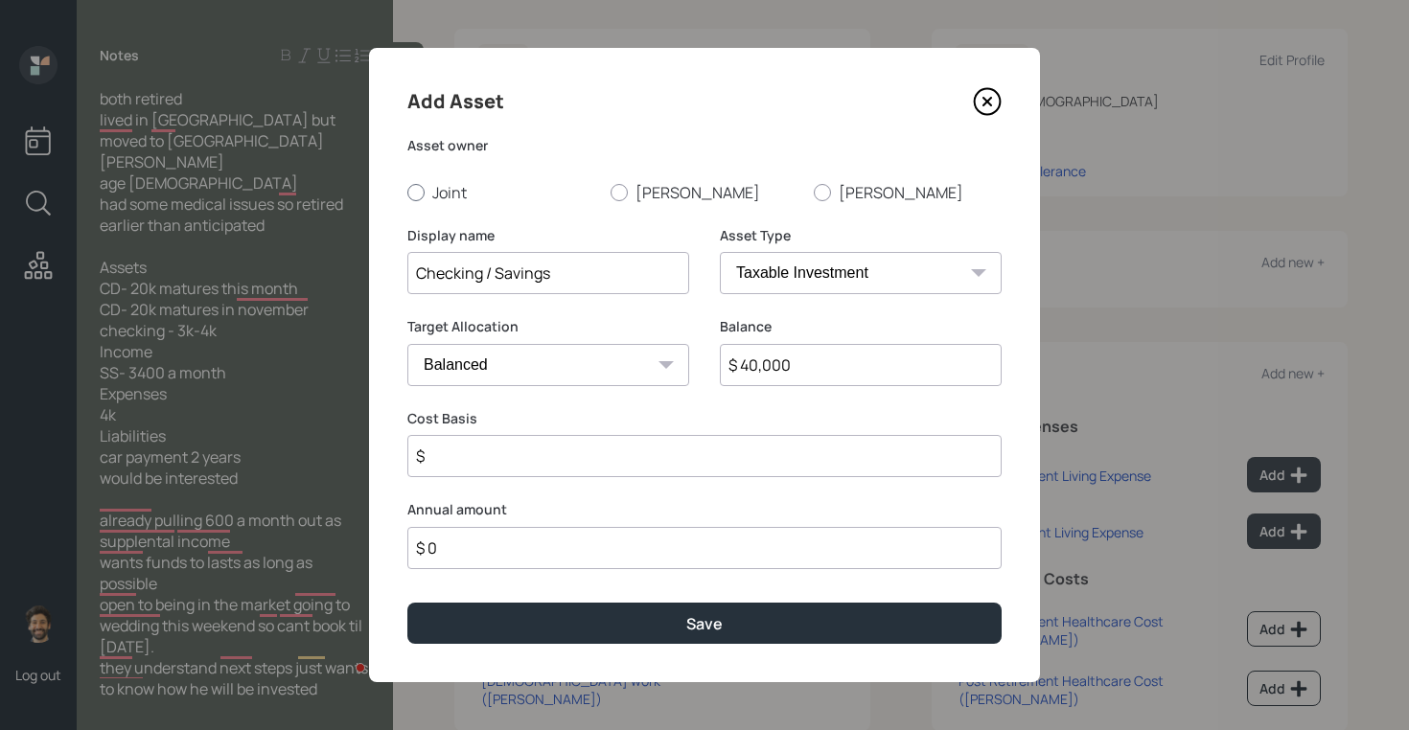
click at [407, 193] on input "Joint" at bounding box center [406, 192] width 1 height 1
radio input "true"
click at [741, 281] on select "SEP [PERSON_NAME] IRA 401(k) [PERSON_NAME] 401(k) 403(b) [PERSON_NAME] 403(b) 4…" at bounding box center [861, 273] width 282 height 42
select select "emergency_fund"
click at [720, 252] on select "SEP [PERSON_NAME] IRA 401(k) [PERSON_NAME] 401(k) 403(b) [PERSON_NAME] 403(b) 4…" at bounding box center [861, 273] width 282 height 42
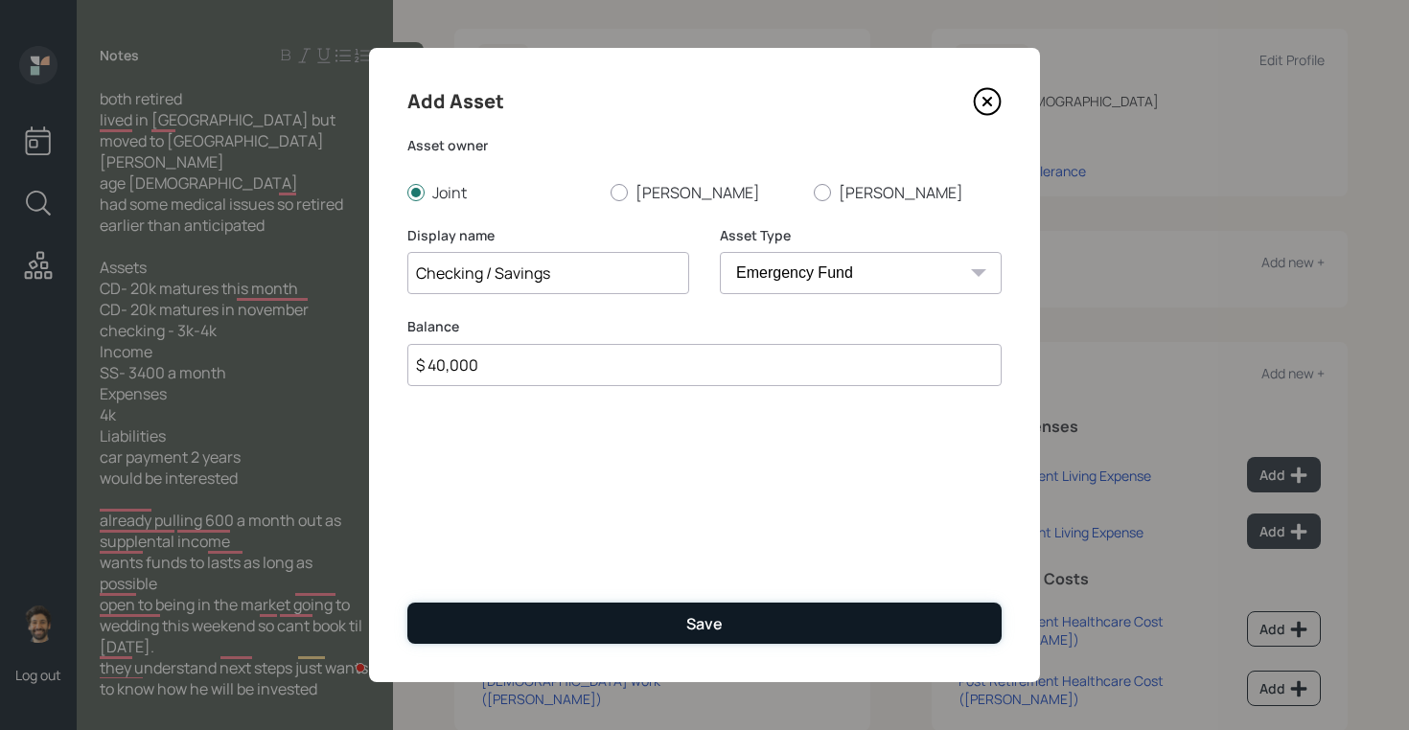
click at [477, 625] on button "Save" at bounding box center [704, 623] width 594 height 41
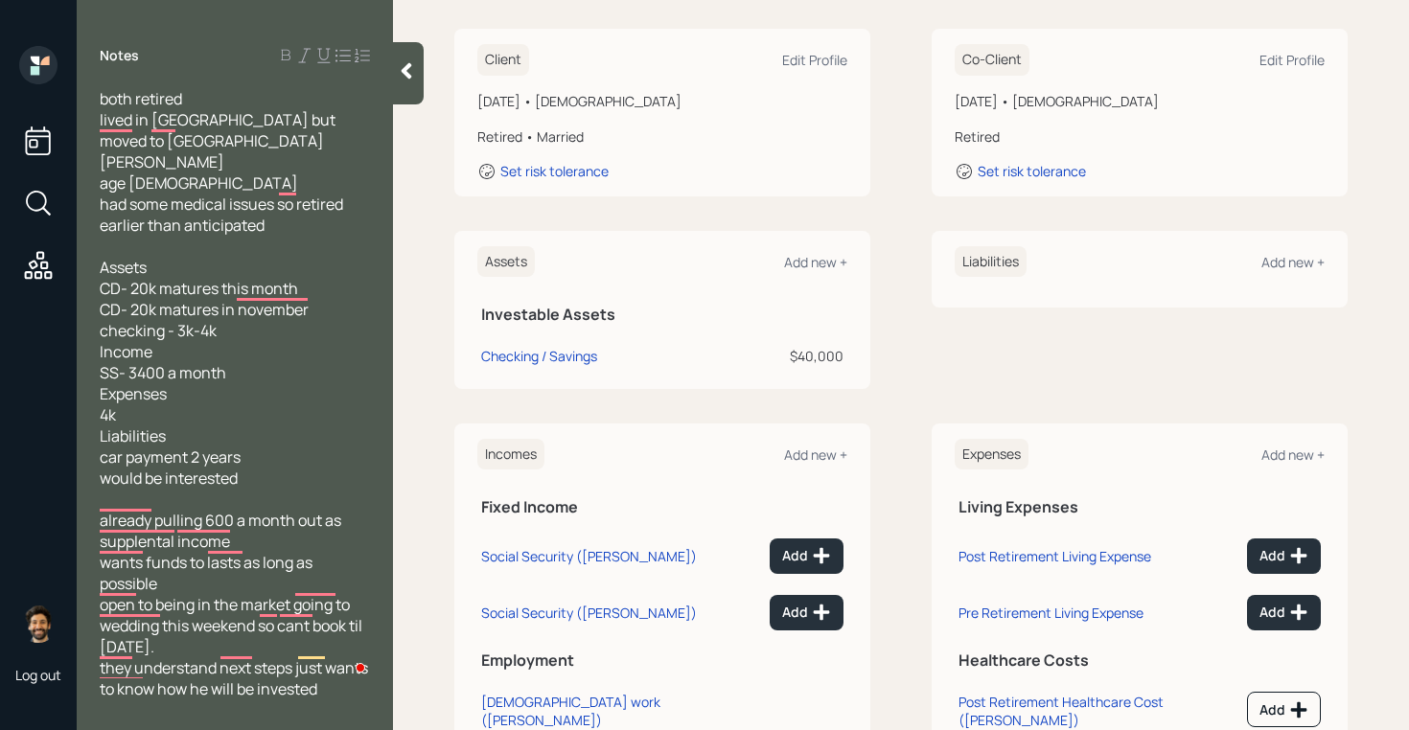
scroll to position [382, 0]
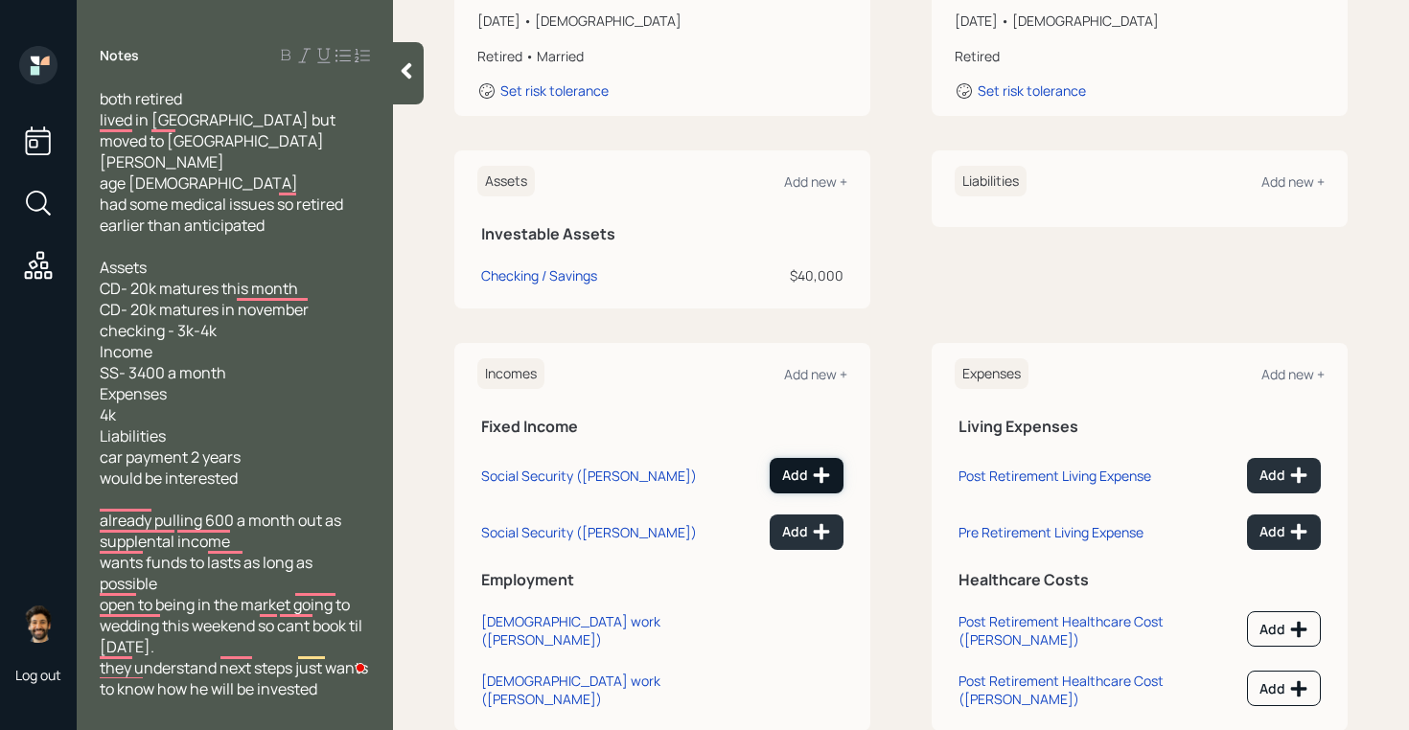
click at [794, 466] on div "Add" at bounding box center [806, 475] width 49 height 19
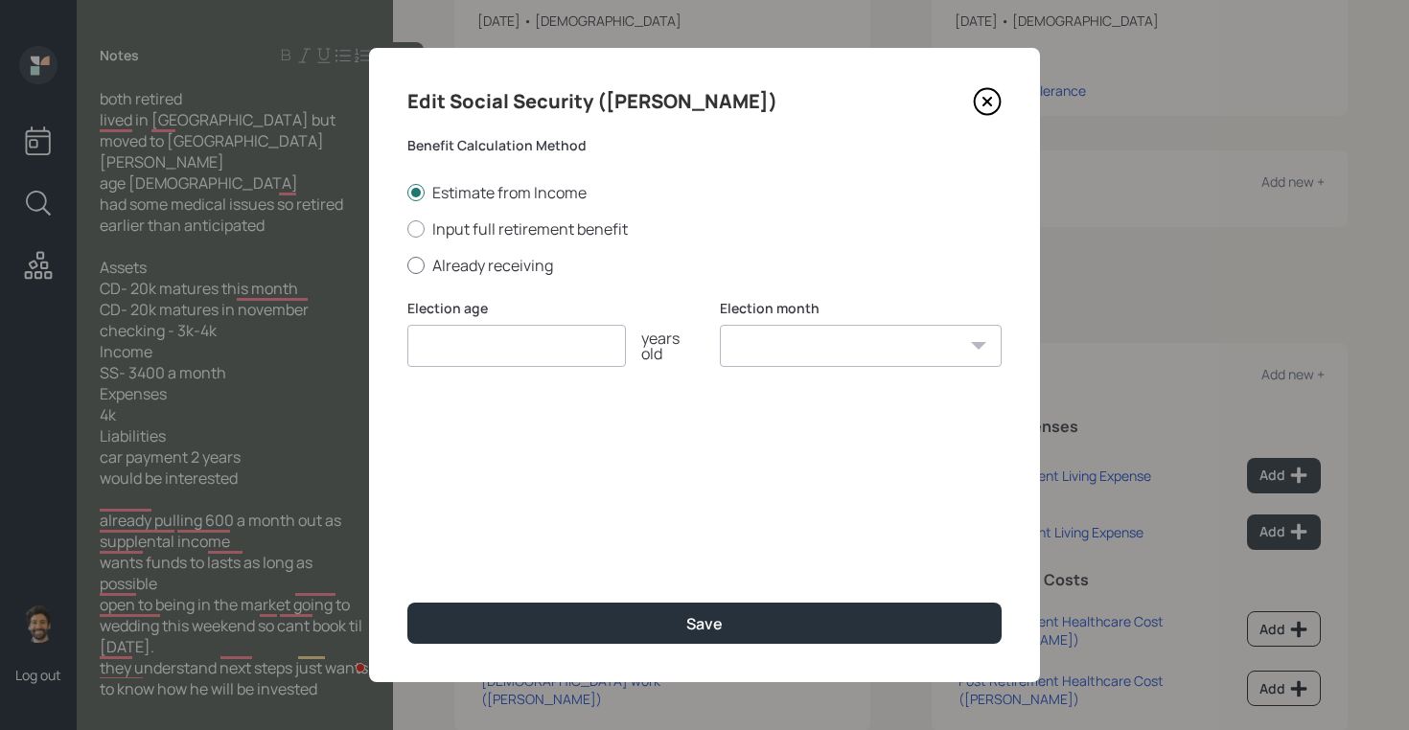
click at [454, 262] on label "Already receiving" at bounding box center [704, 265] width 594 height 21
click at [407, 264] on input "Already receiving" at bounding box center [406, 264] width 1 height 1
radio input "true"
click at [450, 435] on input "$" at bounding box center [704, 438] width 594 height 42
type input "$ 1,700"
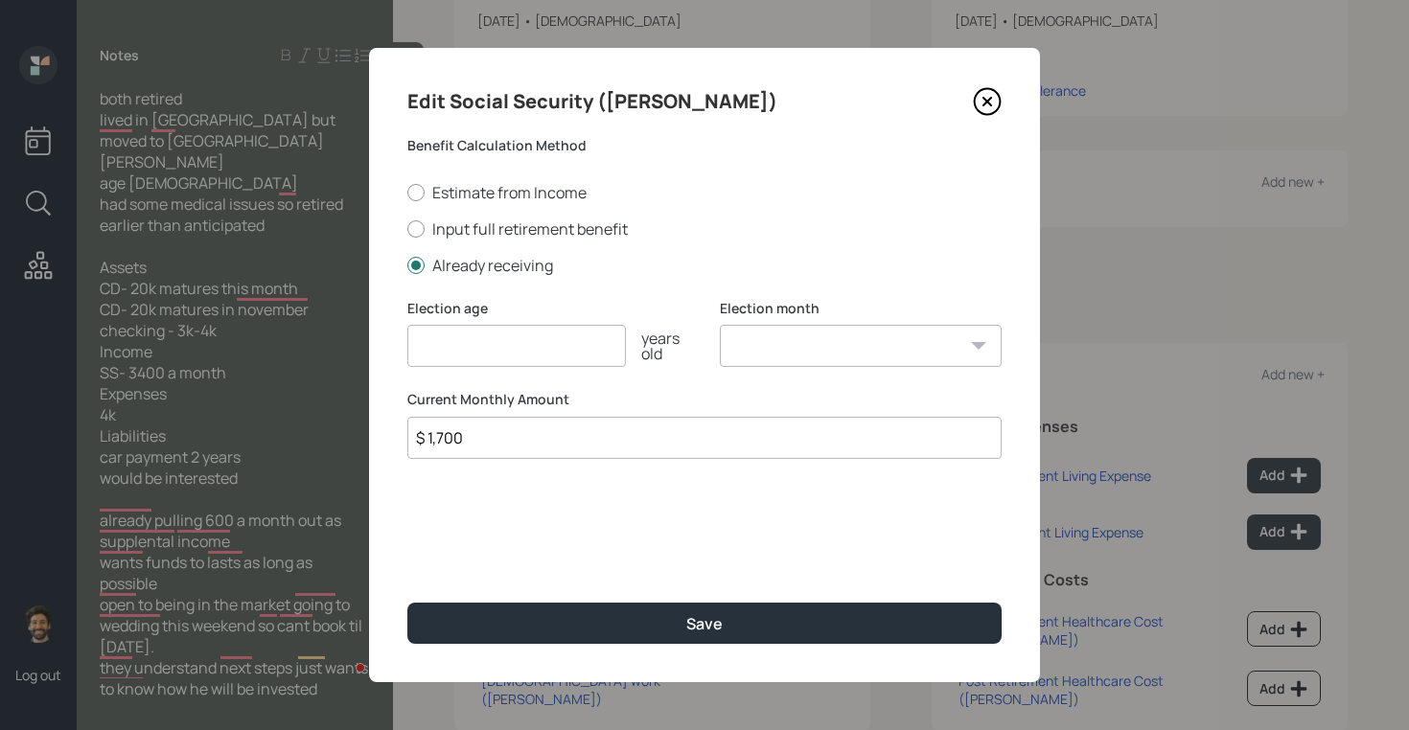
click at [449, 347] on input "number" at bounding box center [516, 346] width 218 height 42
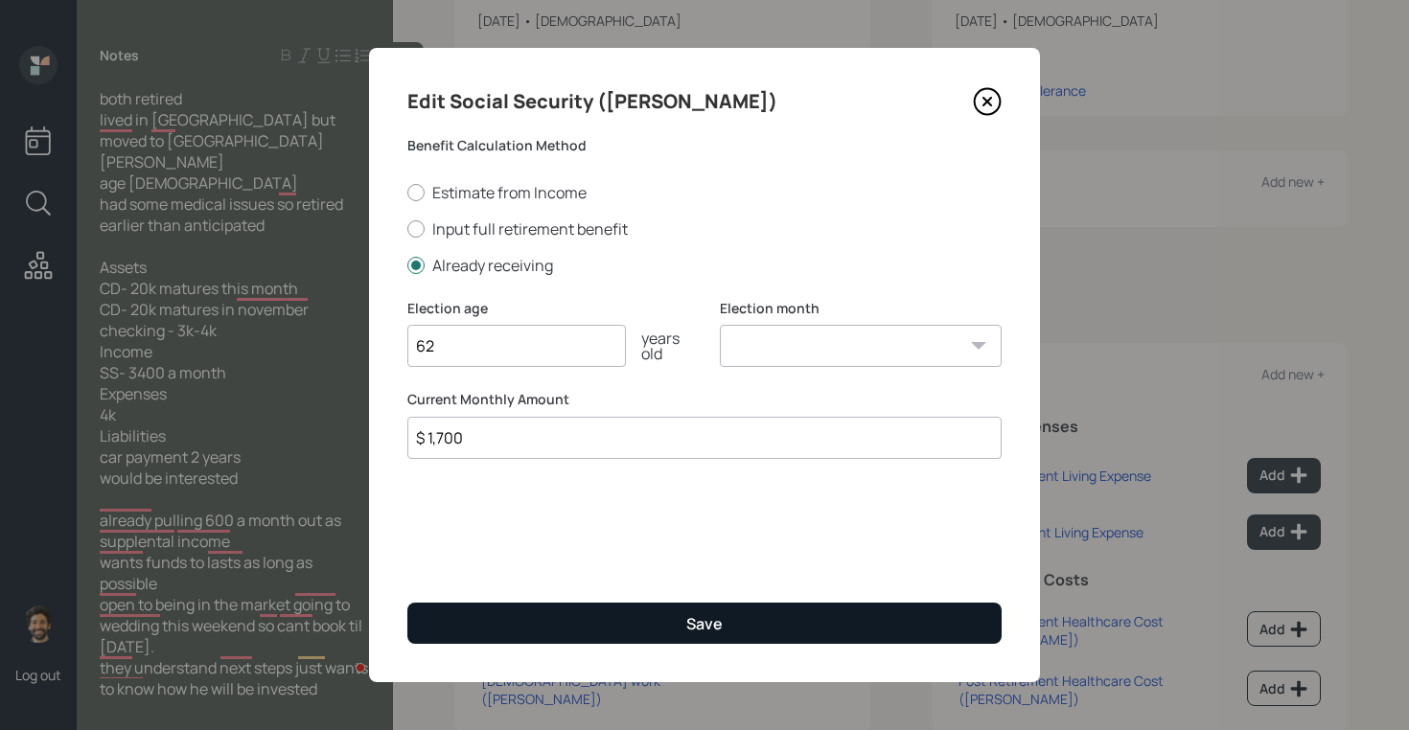
type input "62"
click at [515, 615] on button "Save" at bounding box center [704, 623] width 594 height 41
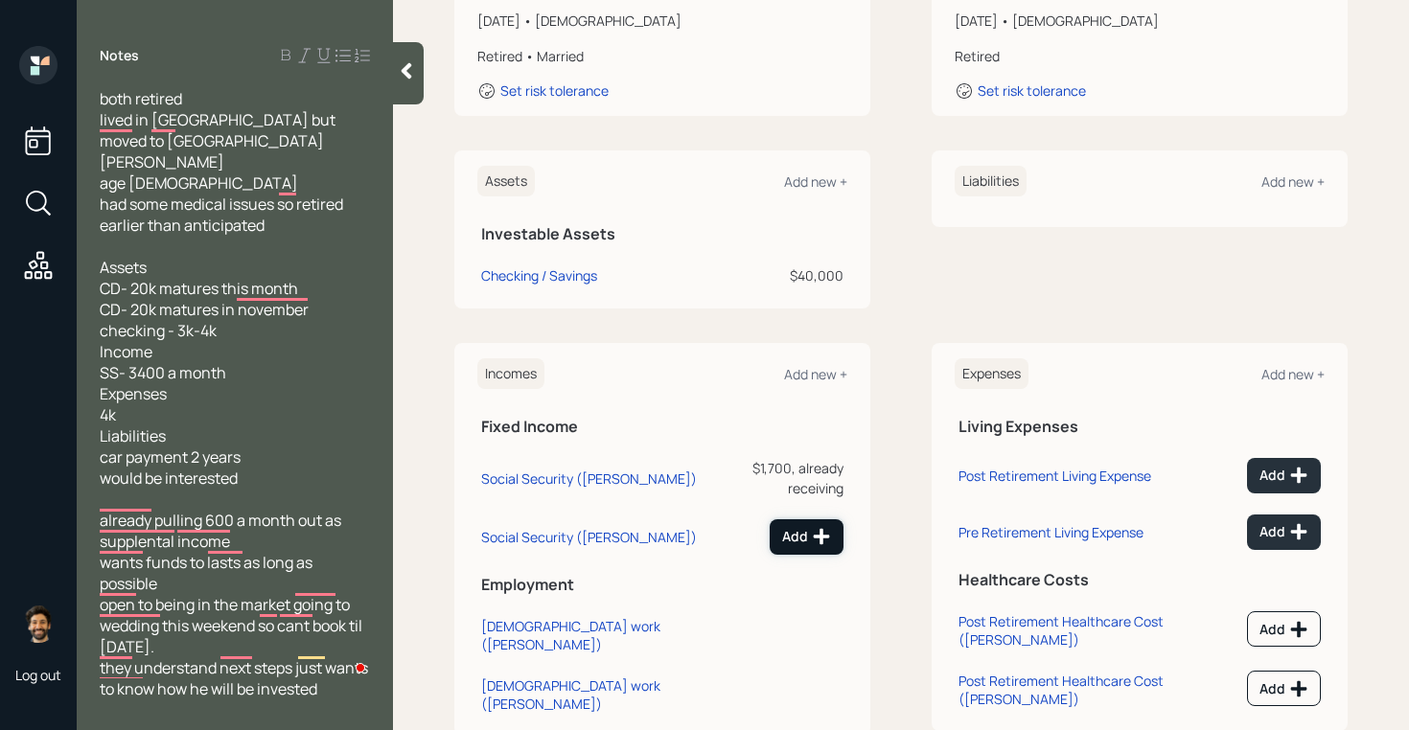
click at [814, 527] on icon at bounding box center [821, 536] width 19 height 19
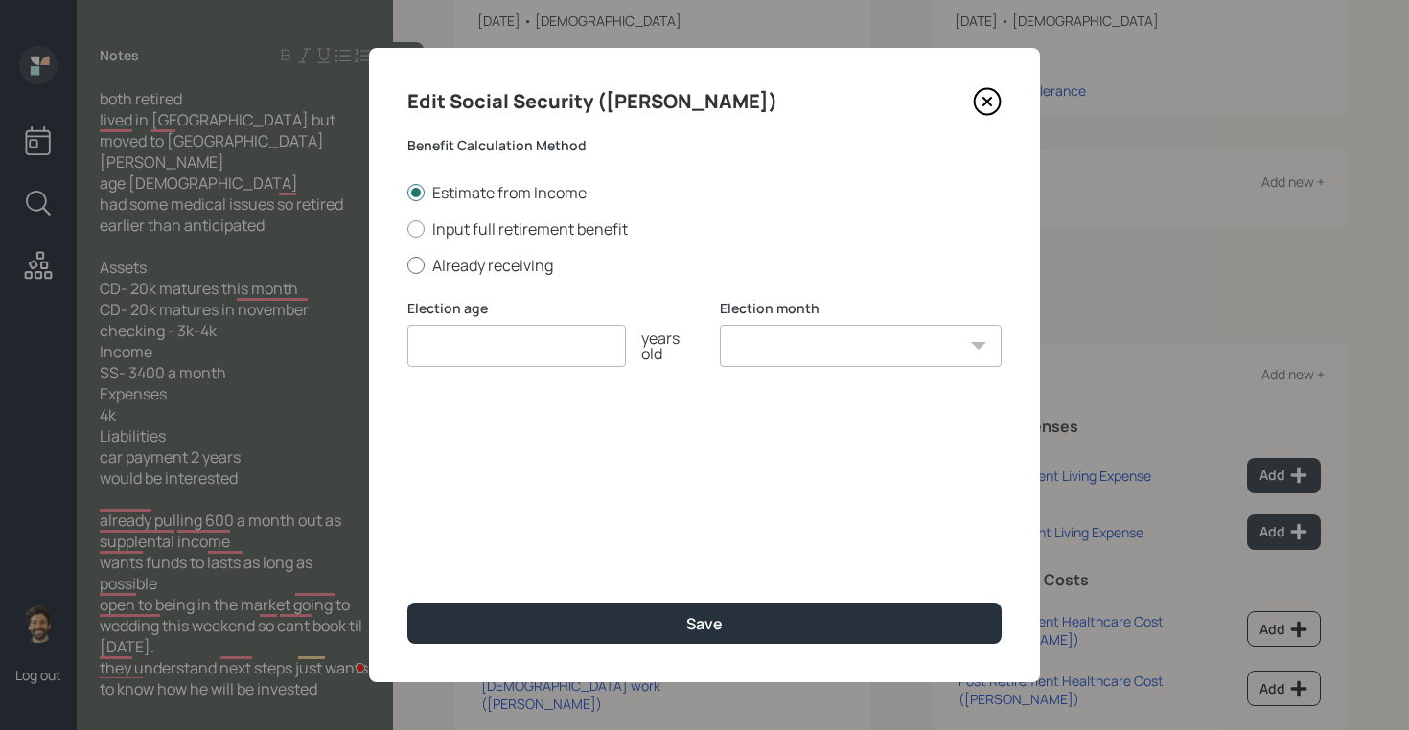
click at [450, 264] on label "Already receiving" at bounding box center [704, 265] width 594 height 21
click at [407, 264] on input "Already receiving" at bounding box center [406, 264] width 1 height 1
radio input "true"
click at [481, 440] on input "$" at bounding box center [704, 438] width 594 height 42
type input "$ 1,700"
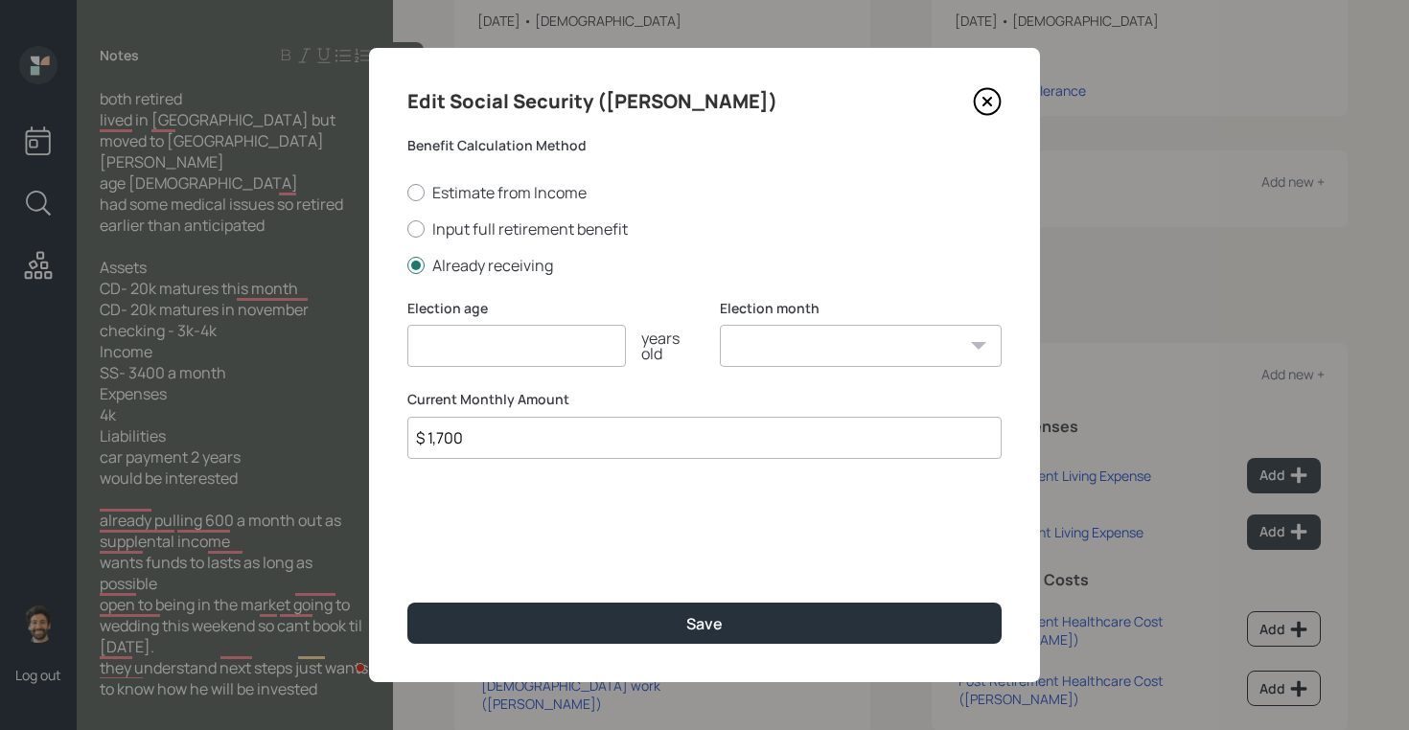
click at [456, 365] on input "number" at bounding box center [516, 346] width 218 height 42
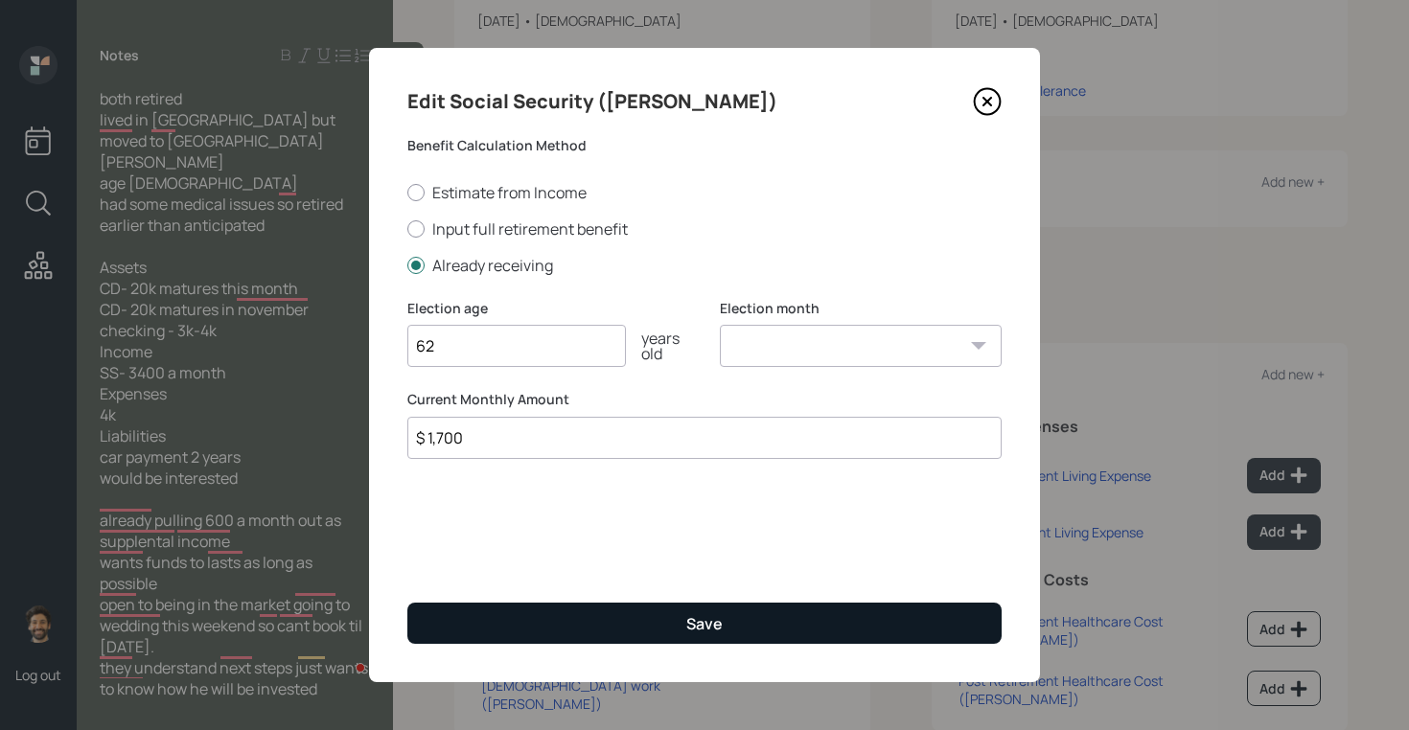
type input "62"
click at [526, 629] on button "Save" at bounding box center [704, 623] width 594 height 41
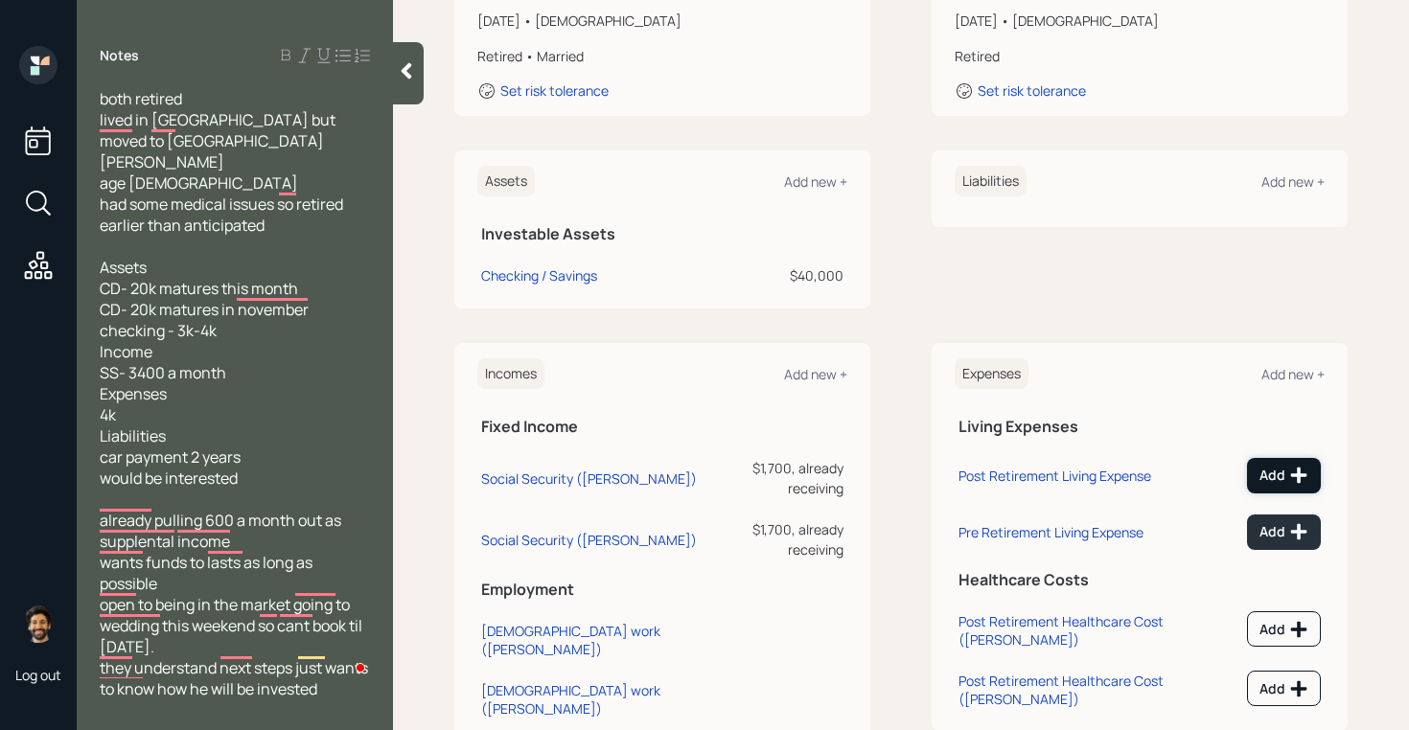
click at [1278, 458] on button "Add" at bounding box center [1284, 475] width 74 height 35
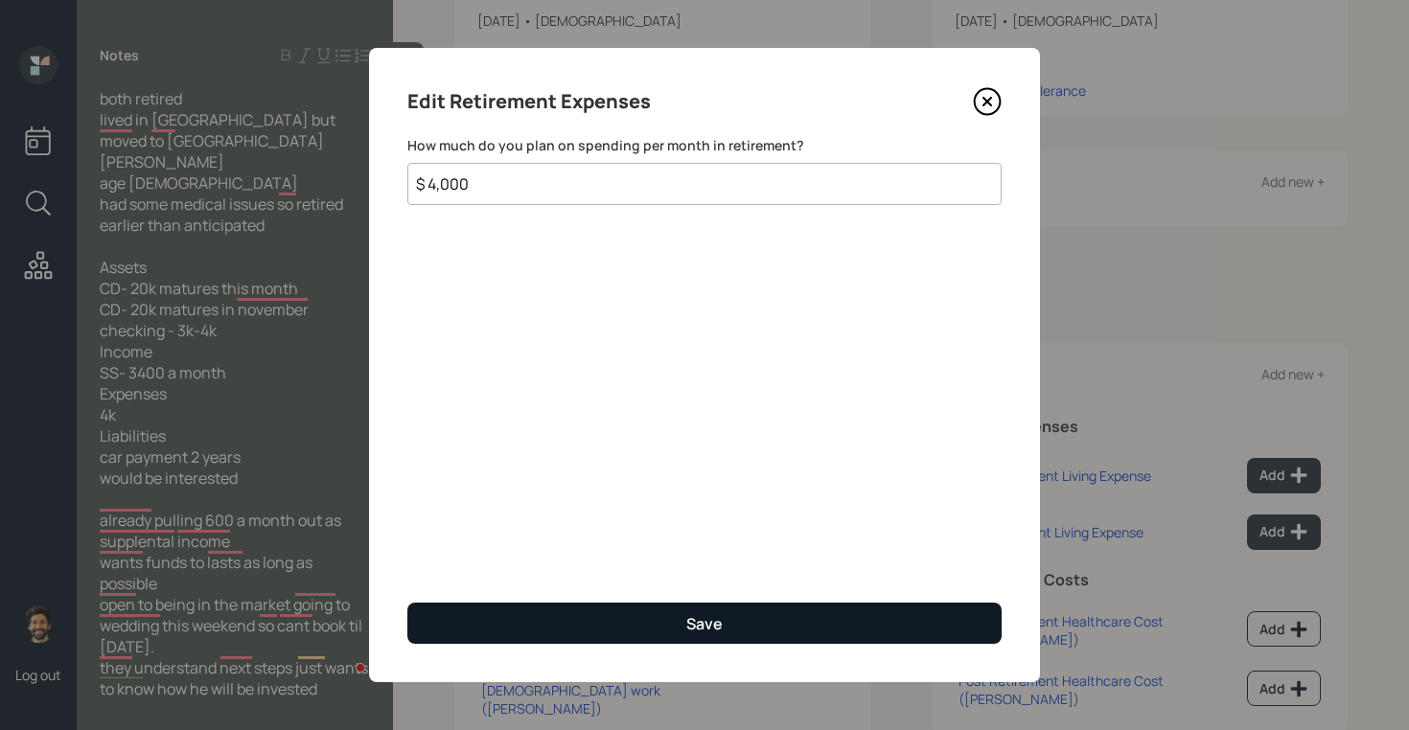
type input "$ 4,000"
click at [511, 623] on button "Save" at bounding box center [704, 623] width 594 height 41
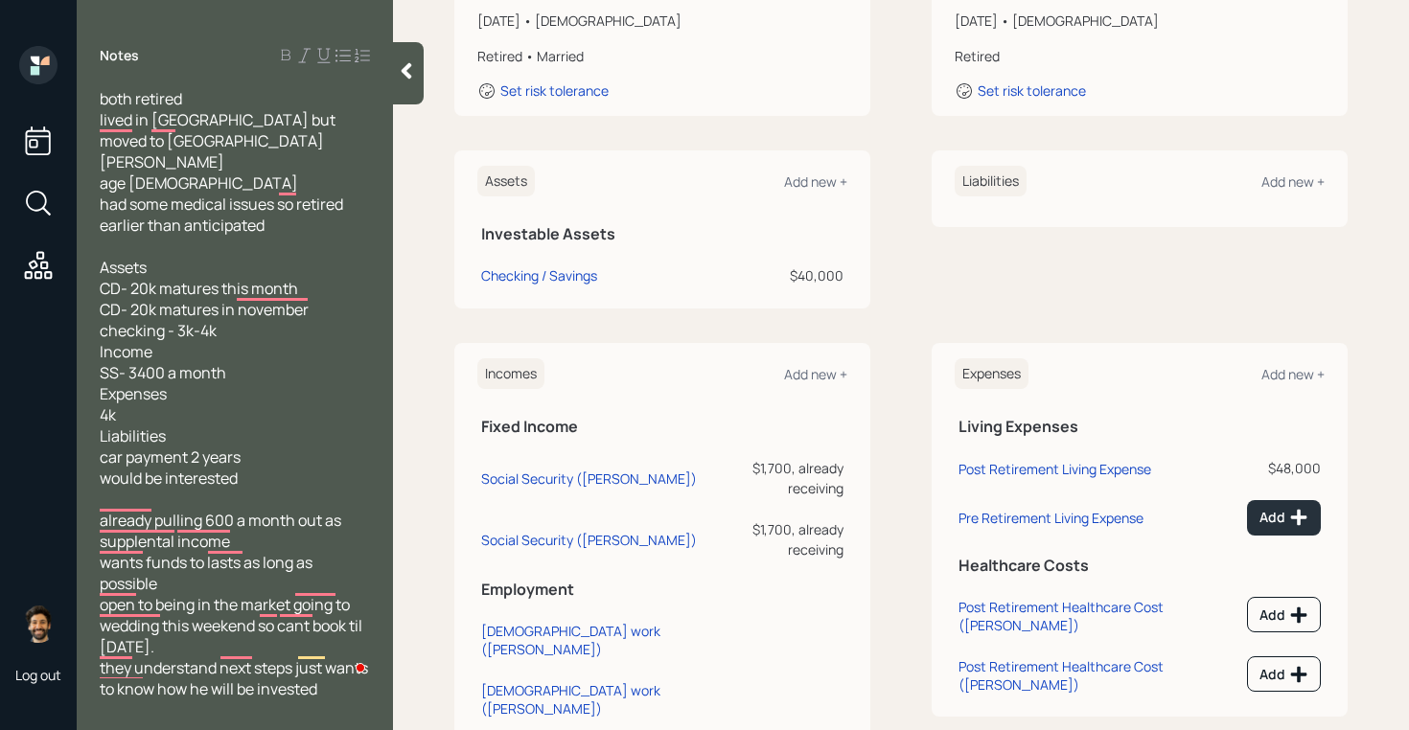
scroll to position [368, 0]
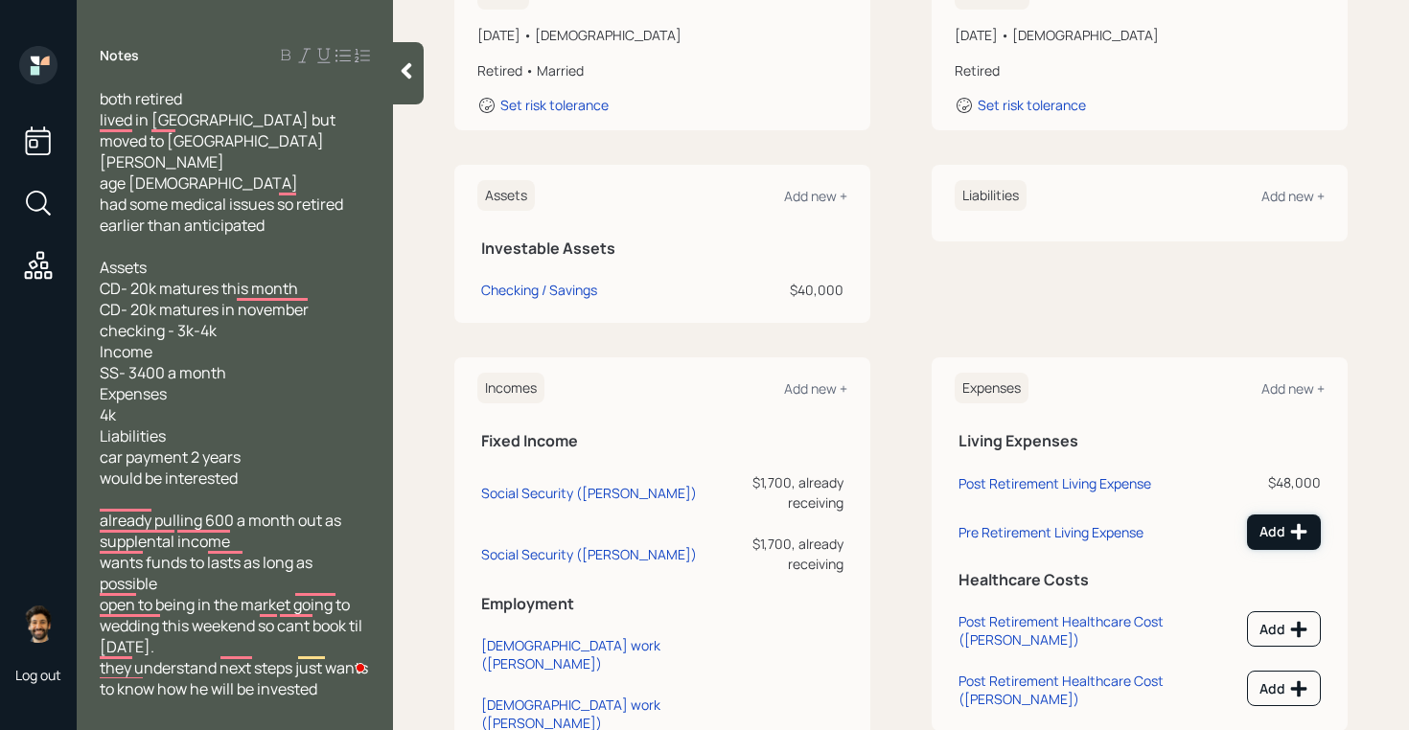
click at [1265, 515] on button "Add" at bounding box center [1284, 532] width 74 height 35
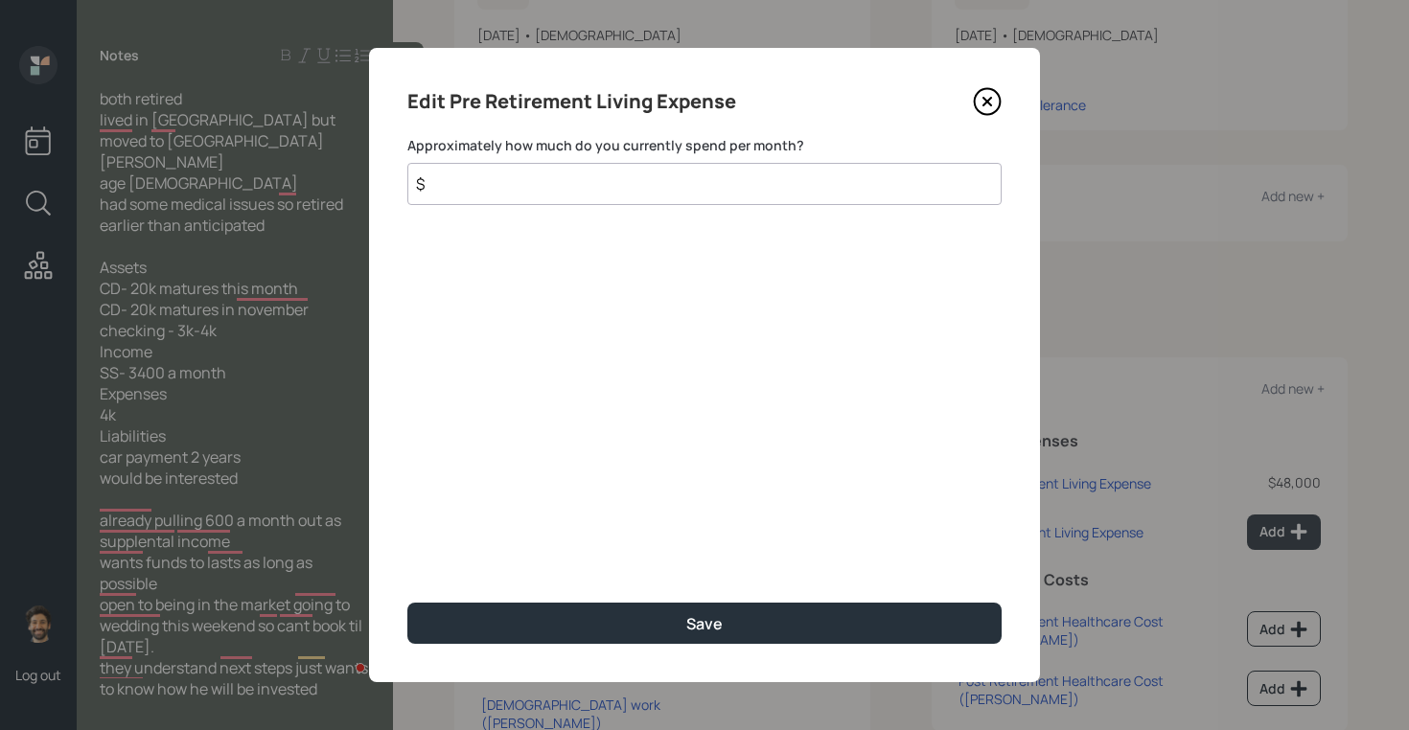
click at [653, 162] on div "Approximately how much do you currently spend per month? $" at bounding box center [704, 170] width 594 height 69
click at [640, 180] on input "$" at bounding box center [704, 184] width 594 height 42
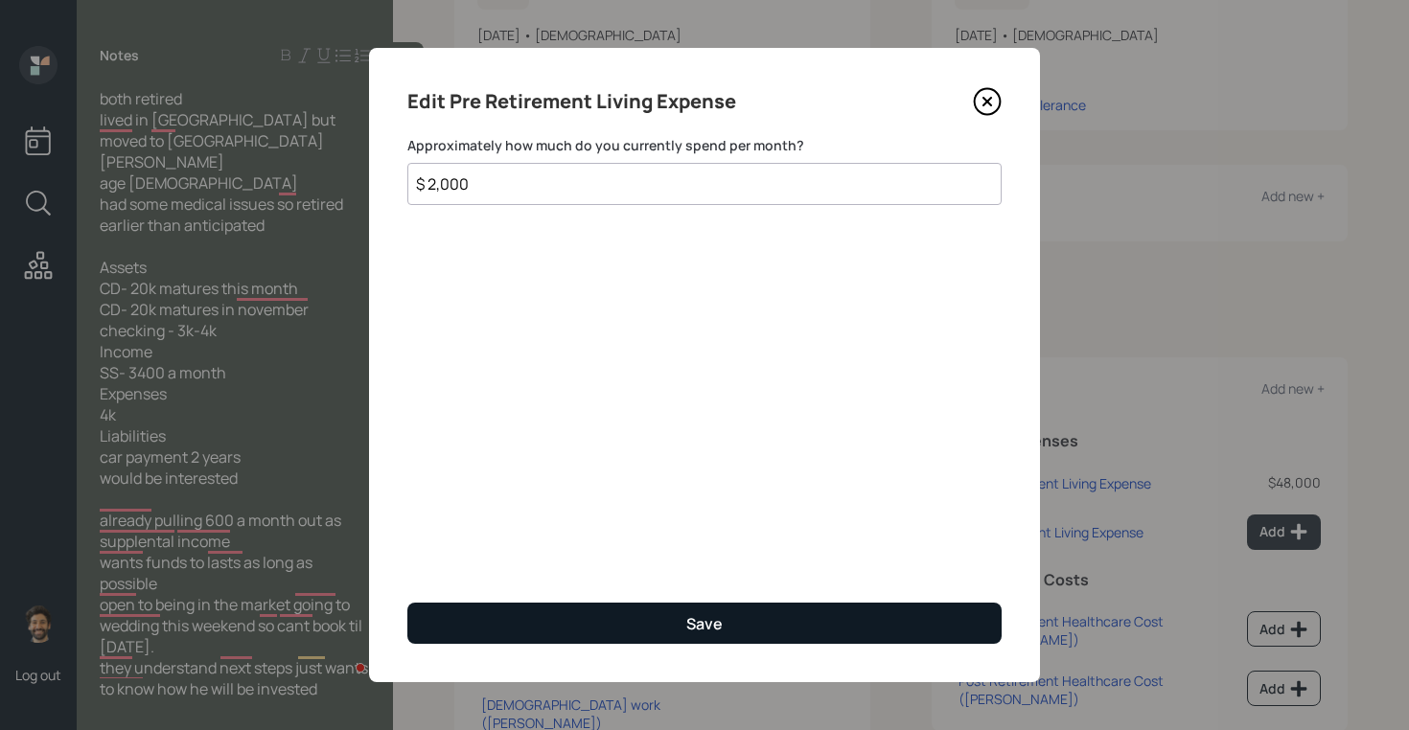
type input "$ 2,000"
click at [438, 631] on button "Save" at bounding box center [704, 623] width 594 height 41
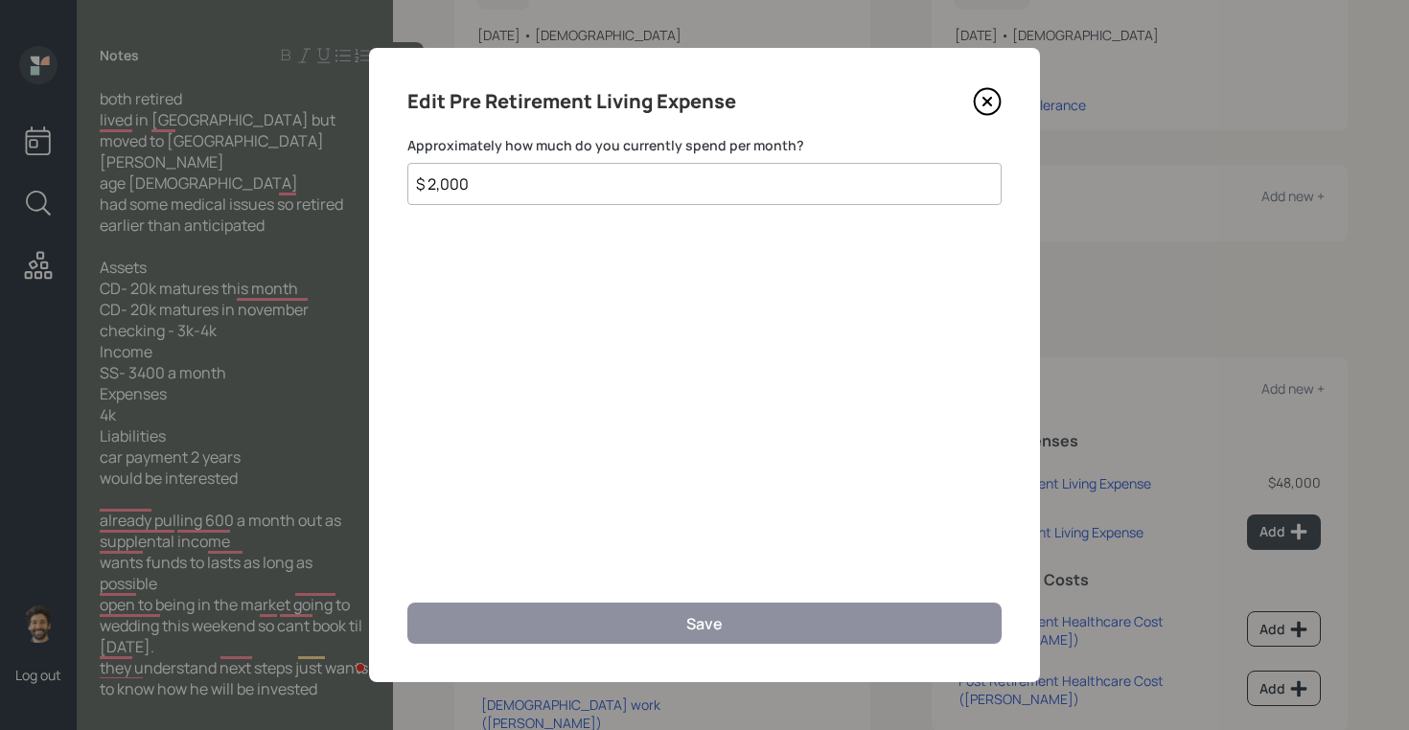
scroll to position [354, 0]
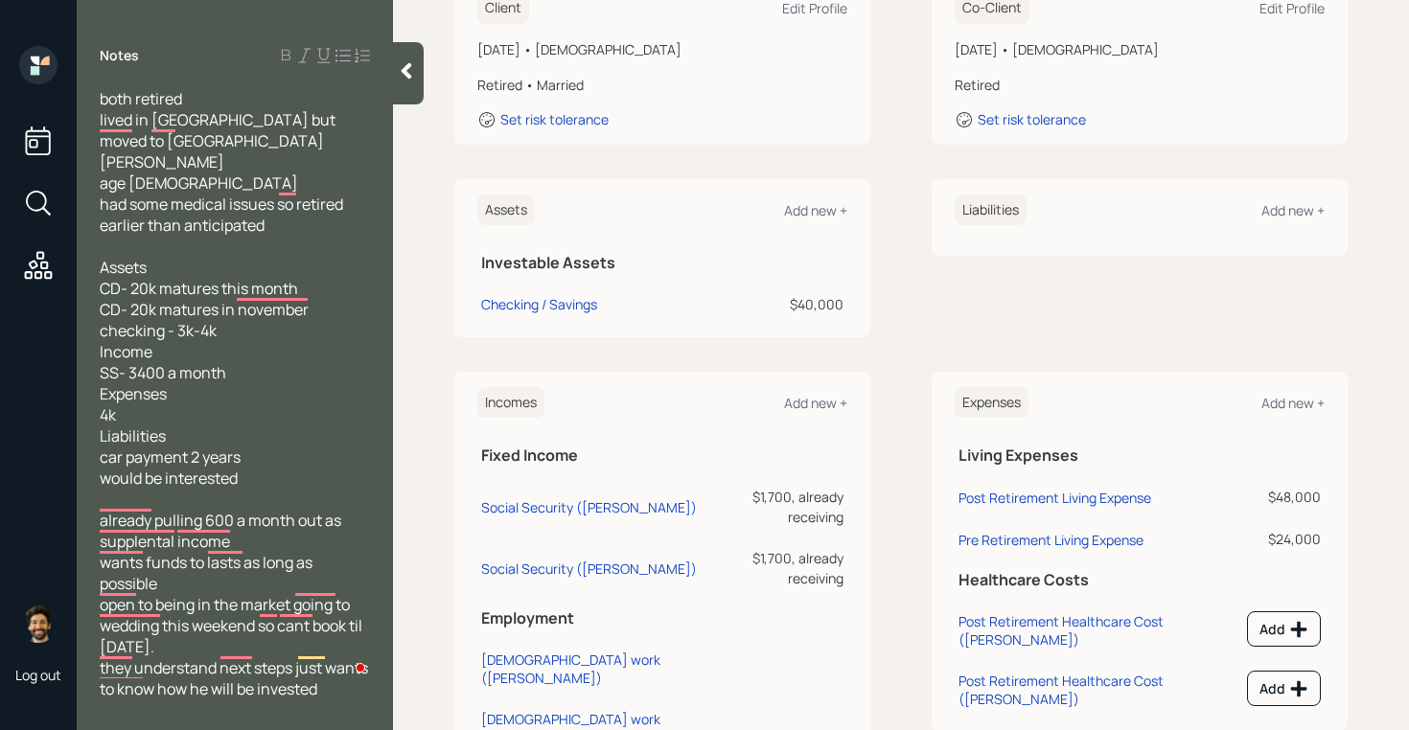
click at [396, 81] on div at bounding box center [408, 73] width 31 height 62
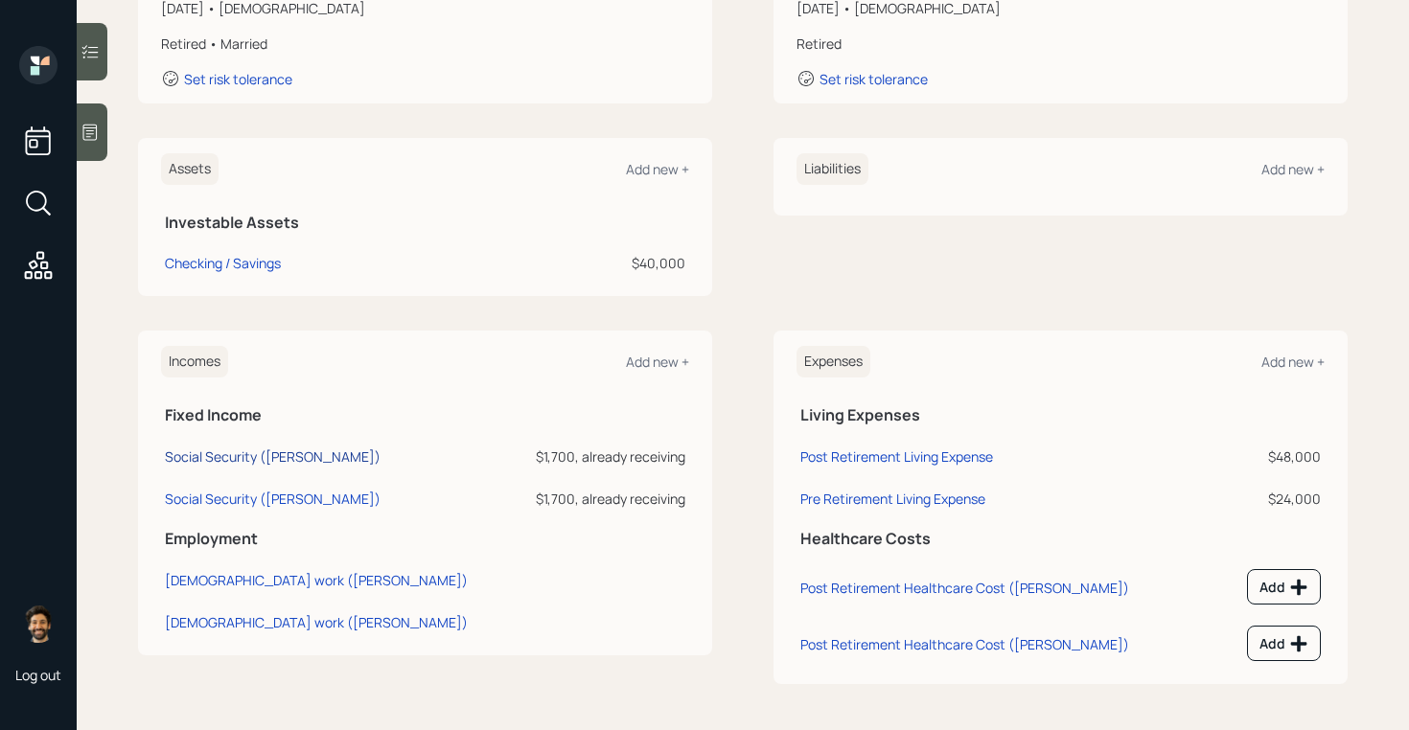
click at [249, 448] on div "Social Security ([PERSON_NAME])" at bounding box center [273, 456] width 216 height 18
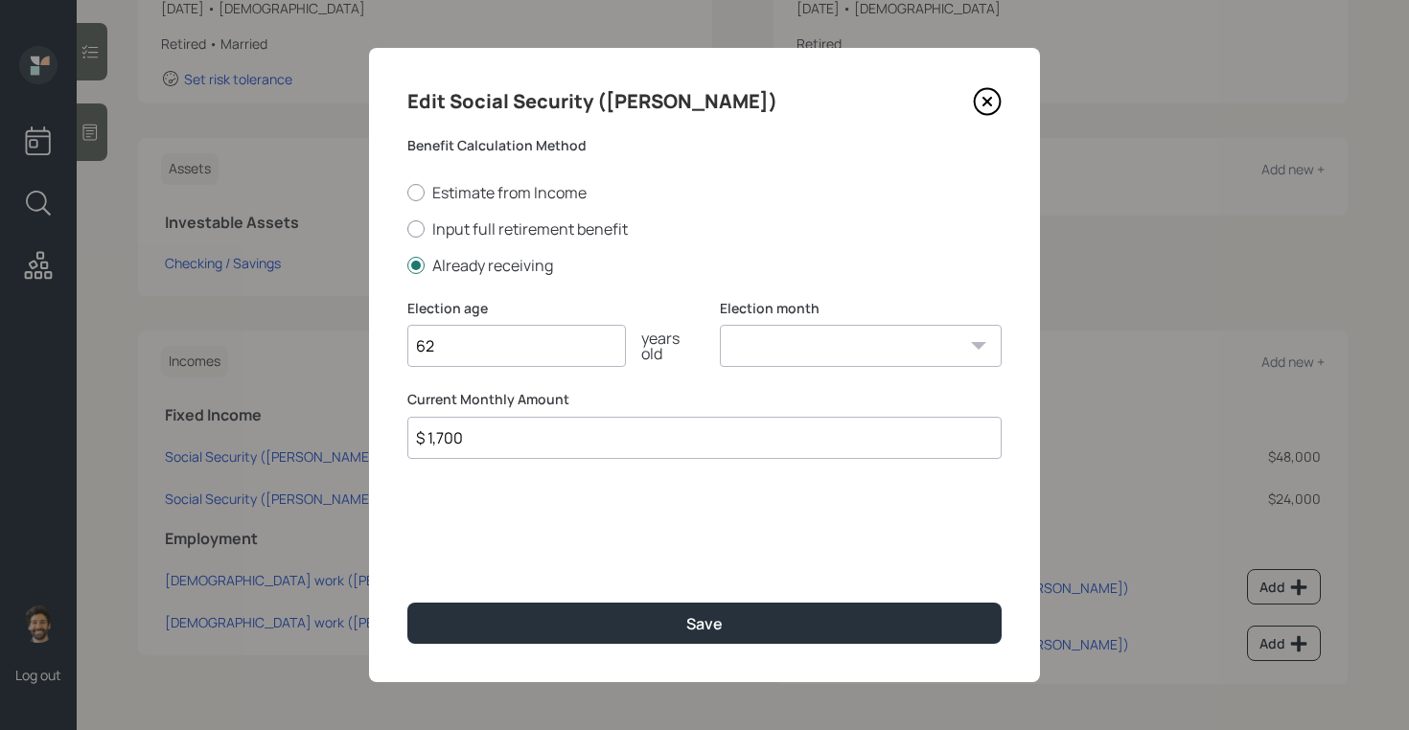
click at [449, 434] on input "$ 1,700" at bounding box center [704, 438] width 594 height 42
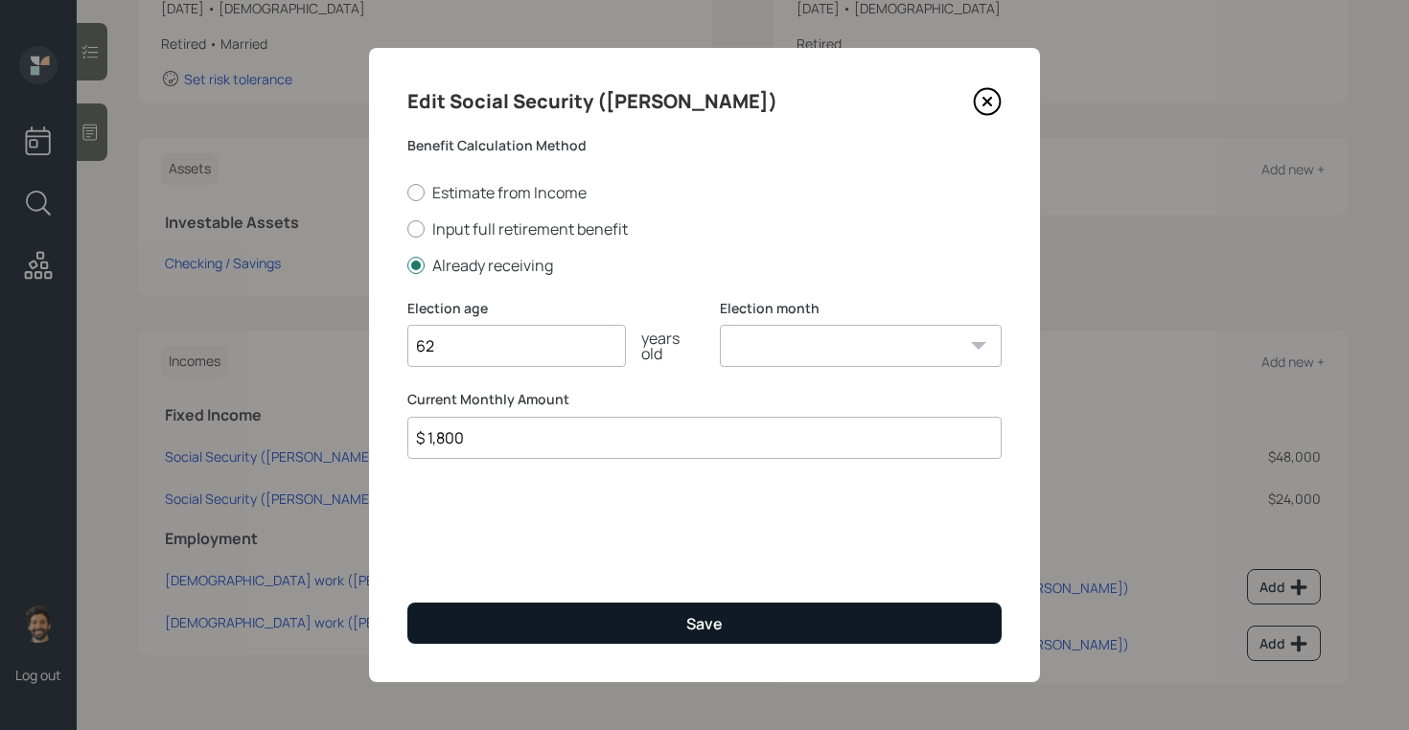
type input "$ 1,800"
click at [448, 617] on button "Save" at bounding box center [704, 623] width 594 height 41
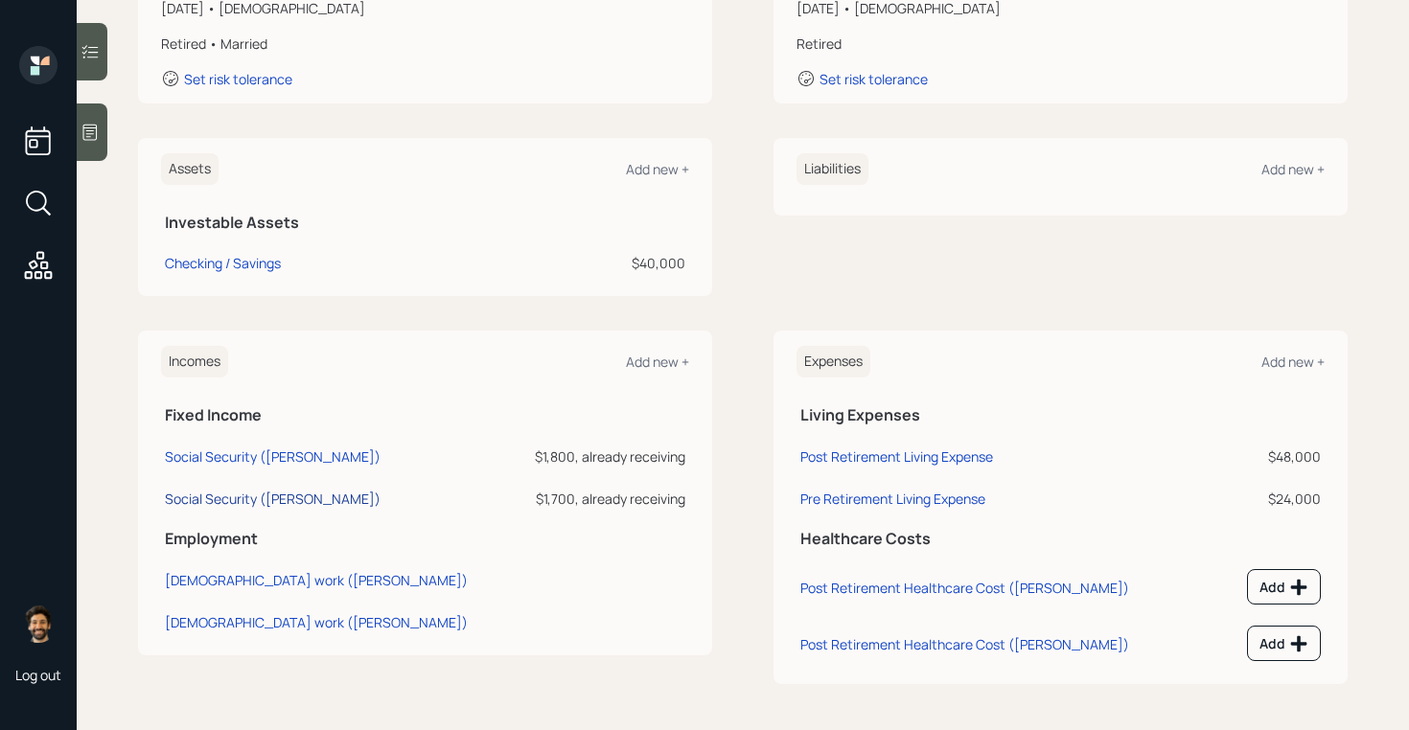
click at [237, 498] on div "Social Security ([PERSON_NAME])" at bounding box center [273, 499] width 216 height 18
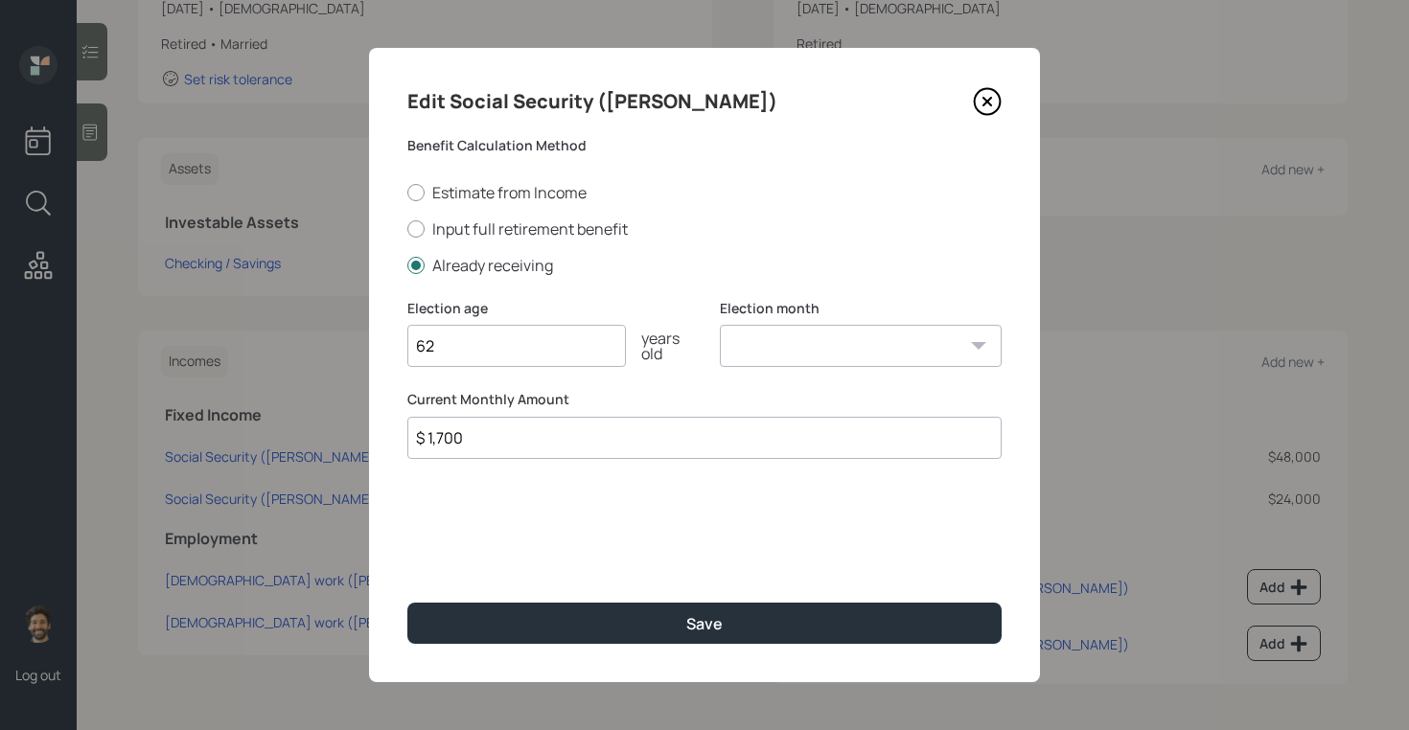
click at [443, 430] on input "$ 1,700" at bounding box center [704, 438] width 594 height 42
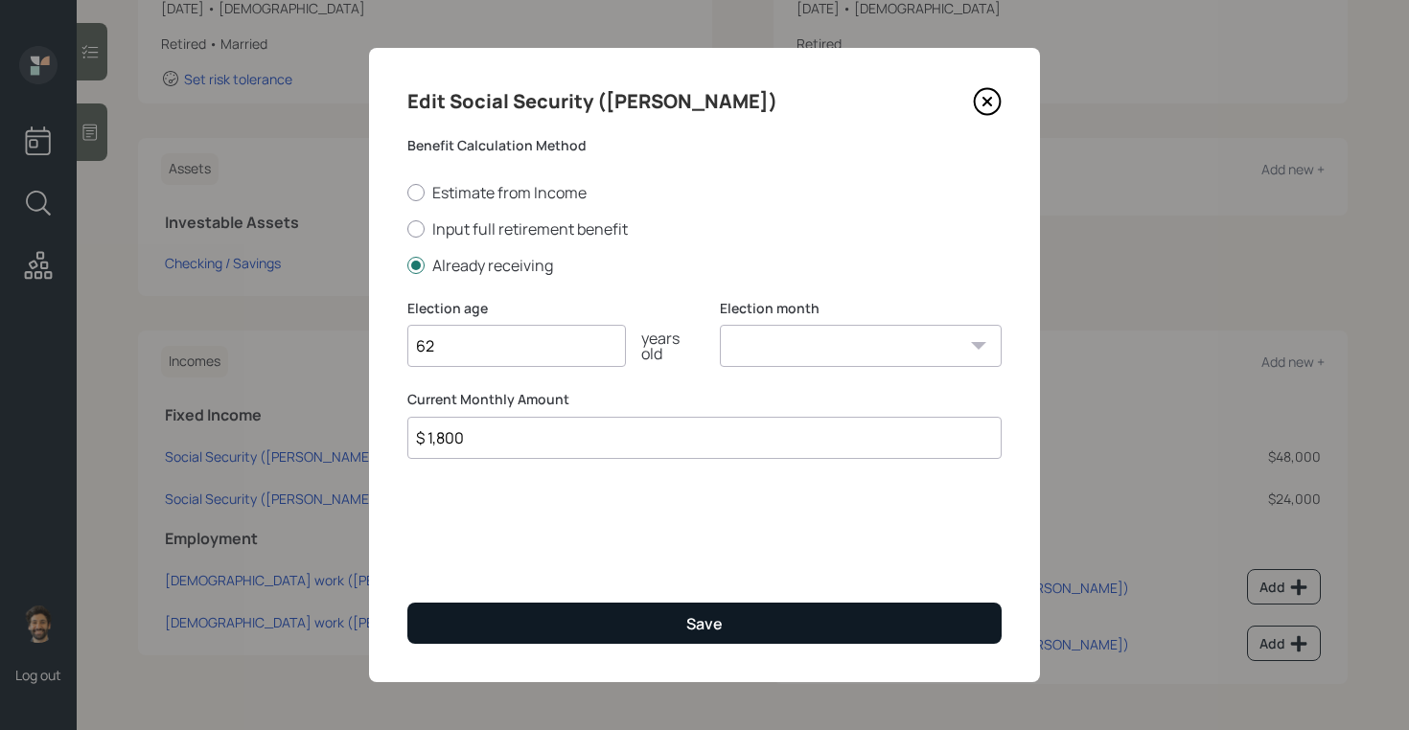
type input "$ 1,800"
click at [436, 628] on button "Save" at bounding box center [704, 623] width 594 height 41
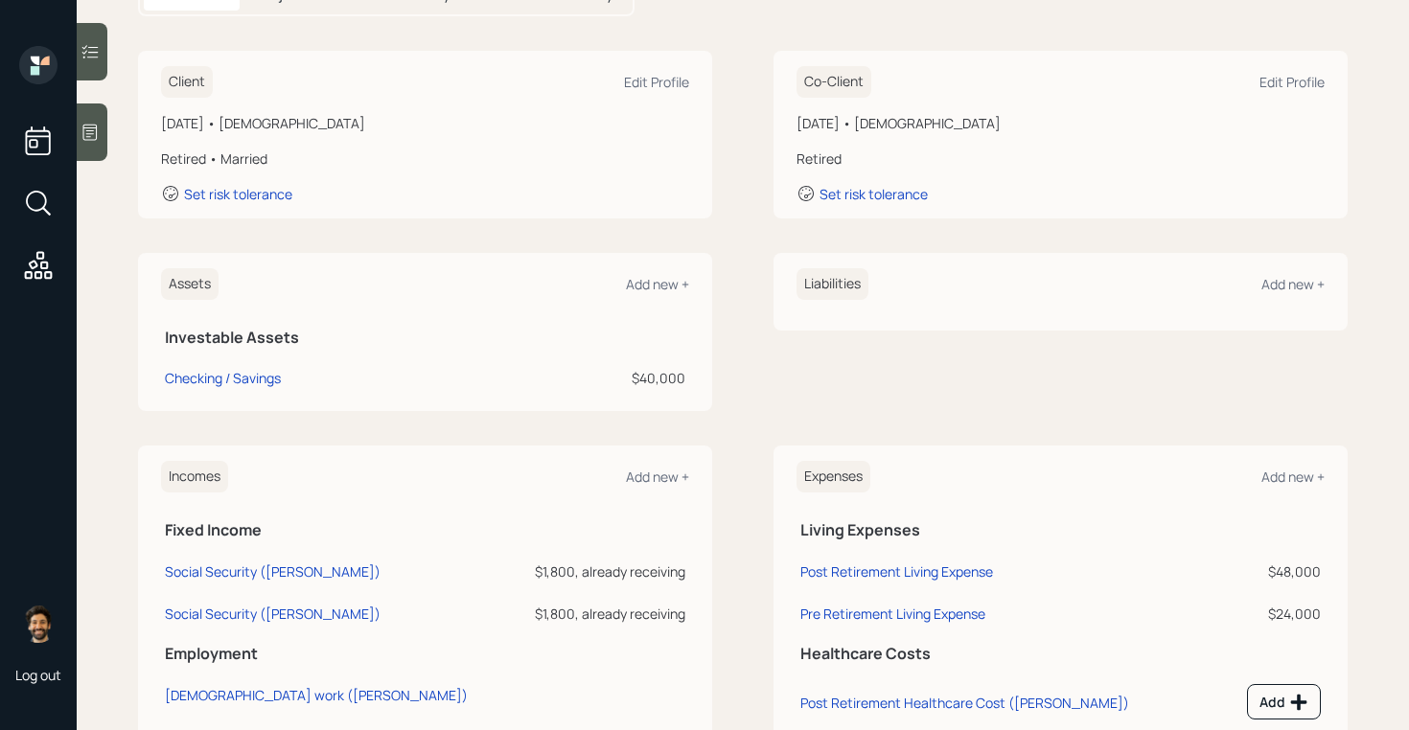
scroll to position [232, 0]
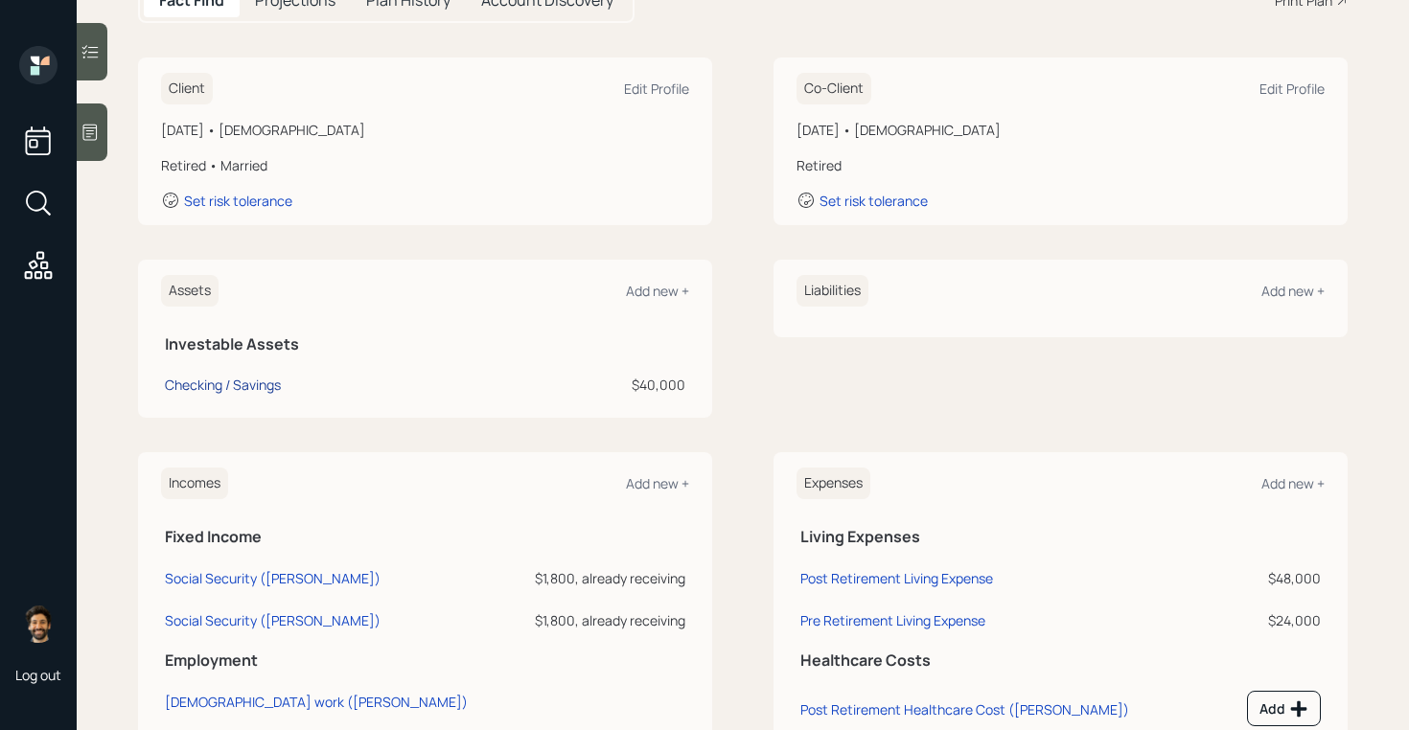
click at [245, 378] on div "Checking / Savings" at bounding box center [223, 385] width 116 height 20
select select "emergency_fund"
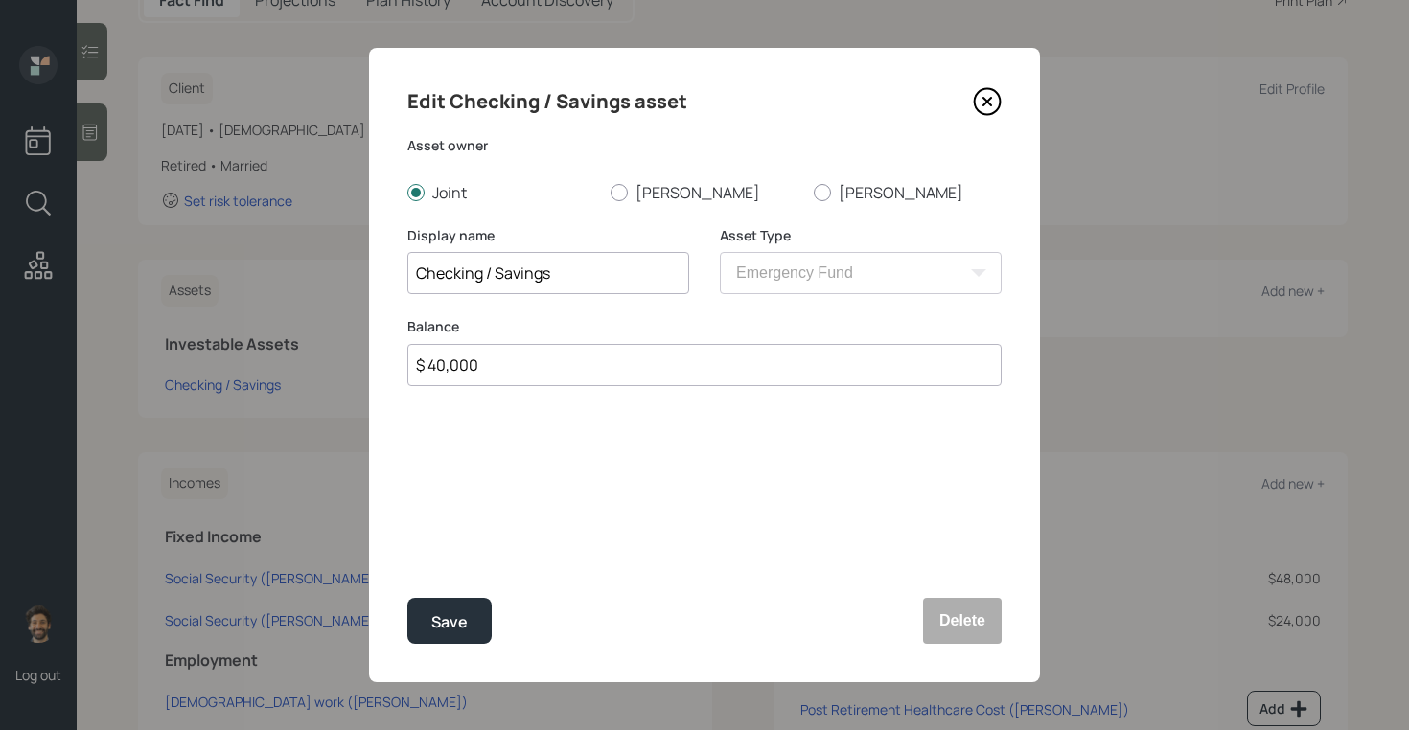
click at [463, 355] on input "$ 40,000" at bounding box center [704, 365] width 594 height 42
type input "$ 44,000"
click at [449, 619] on div "Save" at bounding box center [449, 622] width 36 height 26
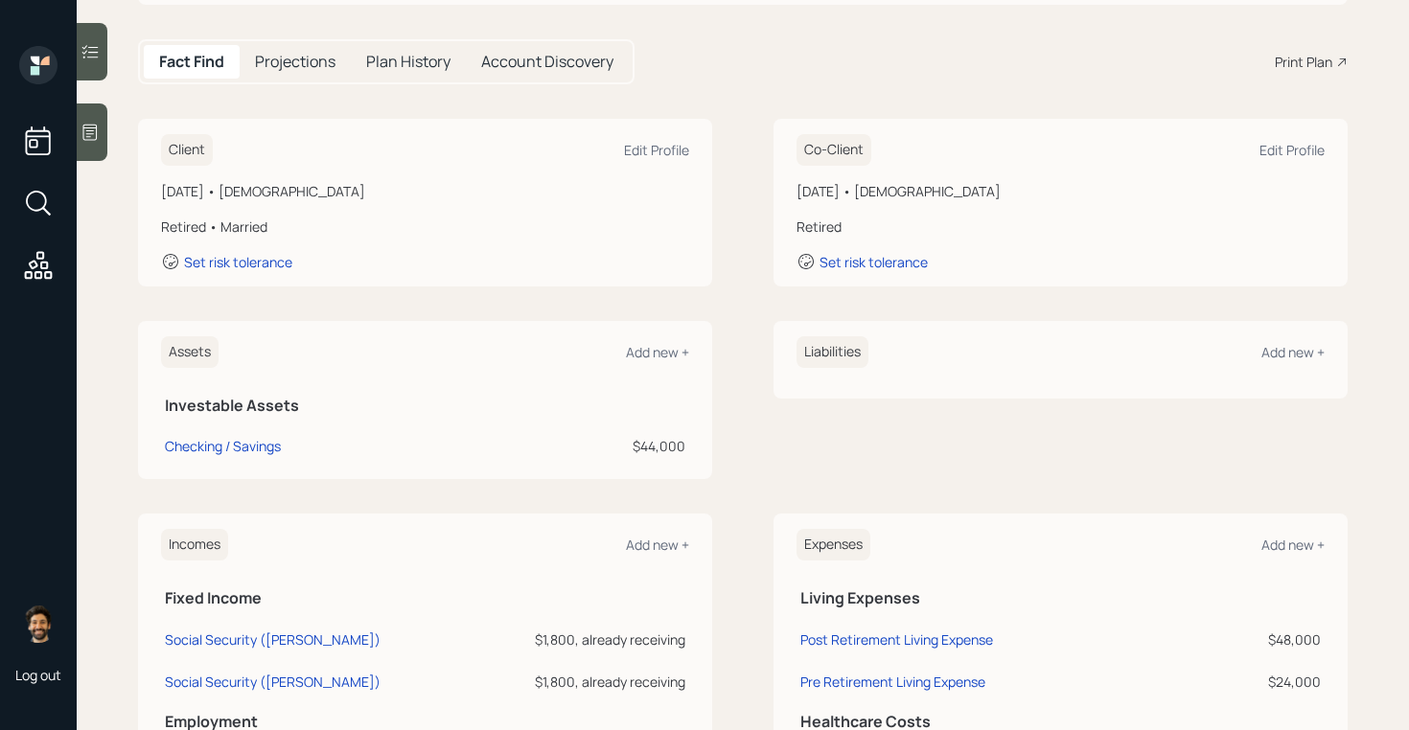
scroll to position [169, 0]
click at [94, 132] on icon at bounding box center [89, 132] width 19 height 19
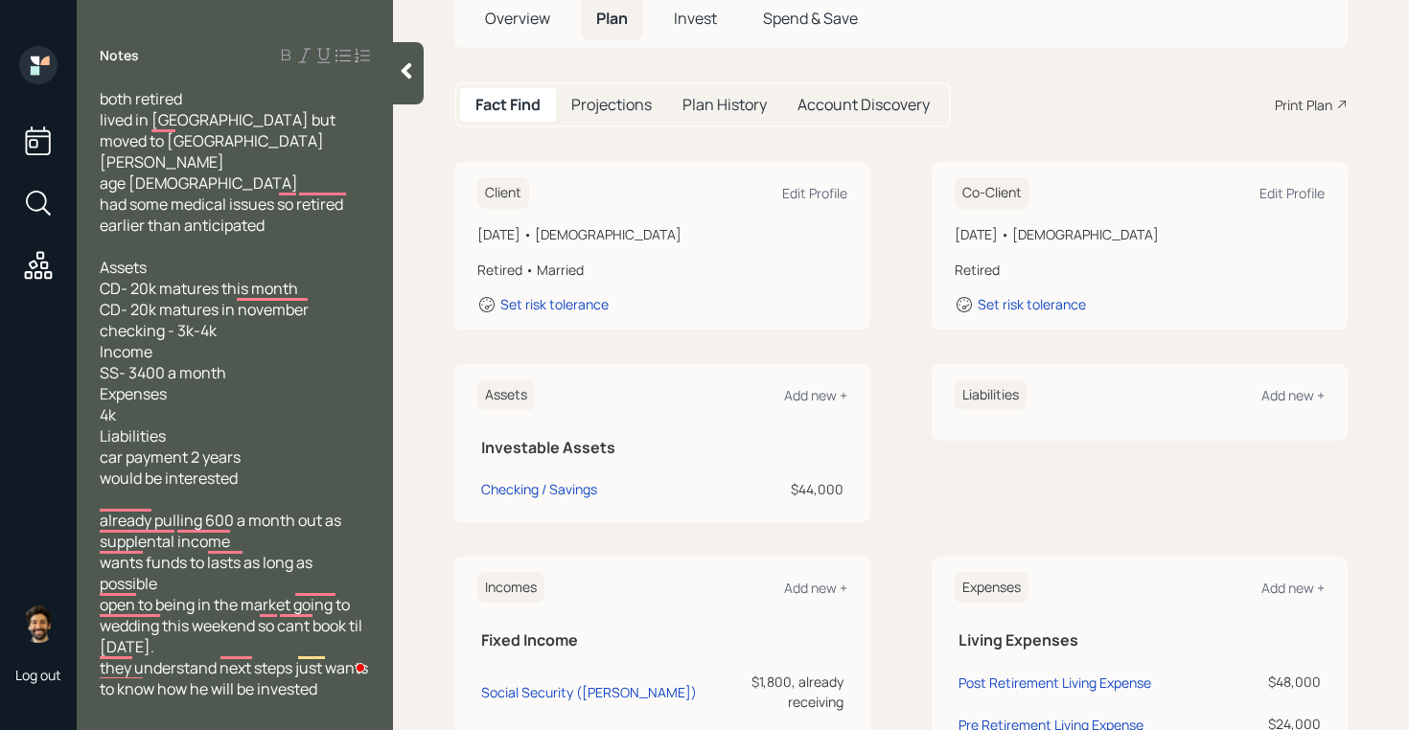
click at [410, 72] on icon at bounding box center [406, 70] width 19 height 19
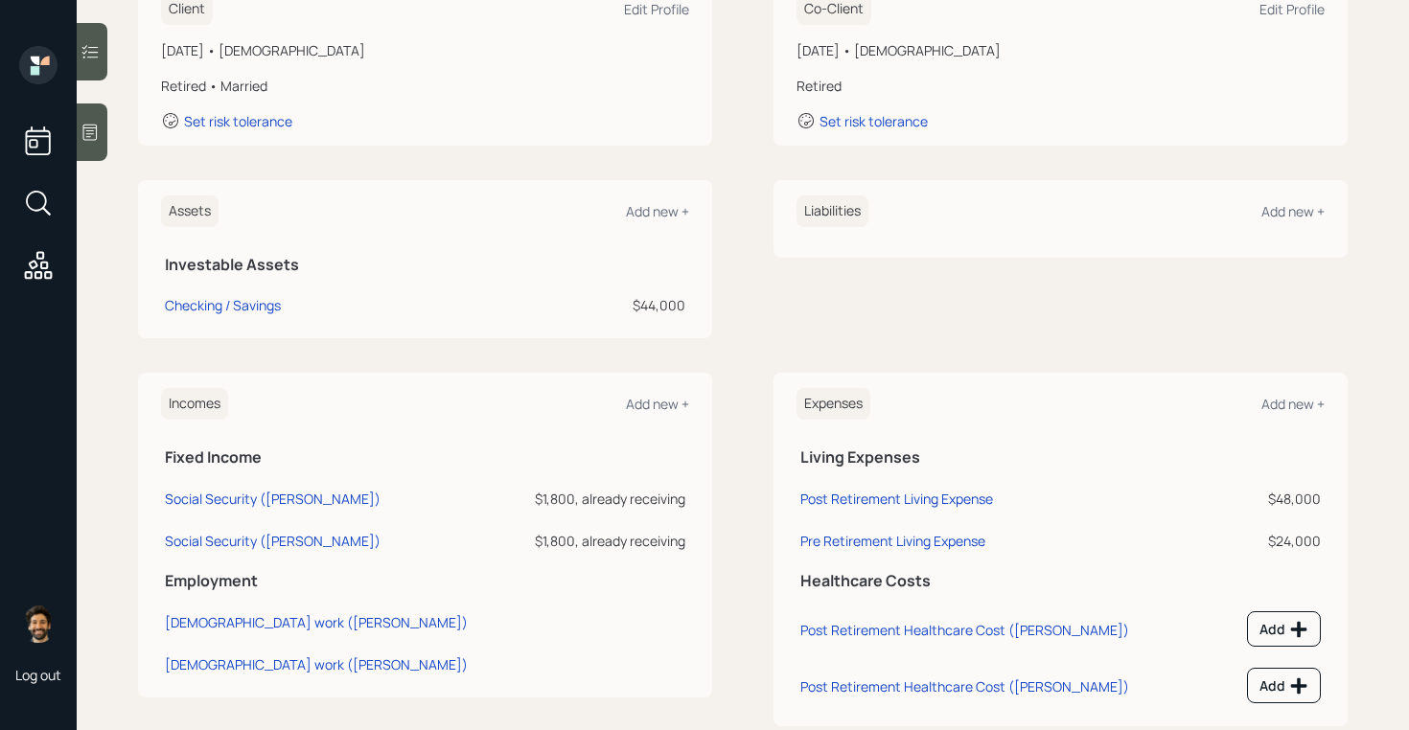
scroll to position [310, 0]
